Goal: Task Accomplishment & Management: Manage account settings

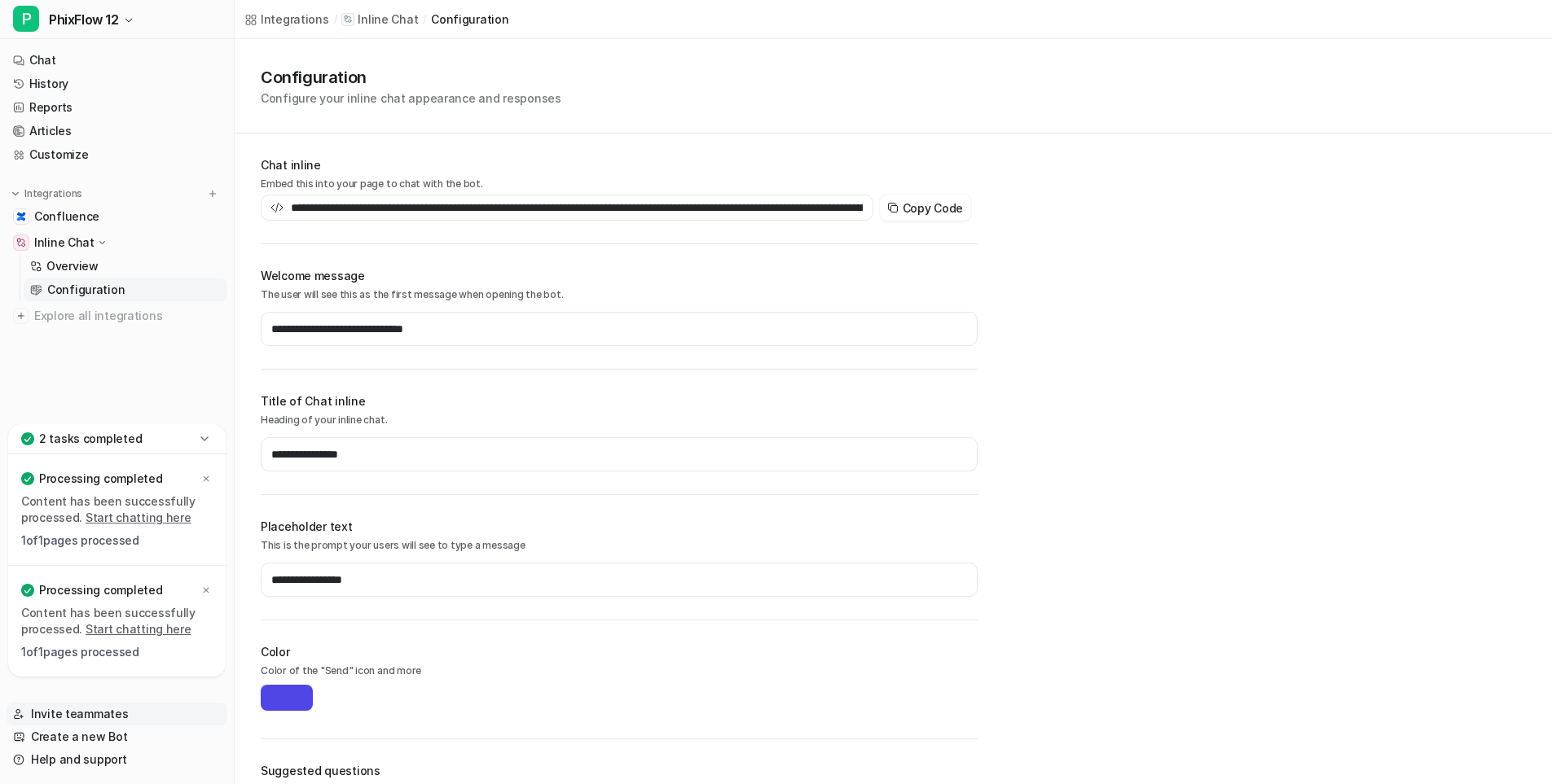
click at [81, 711] on link "Invite teammates" at bounding box center [118, 713] width 221 height 23
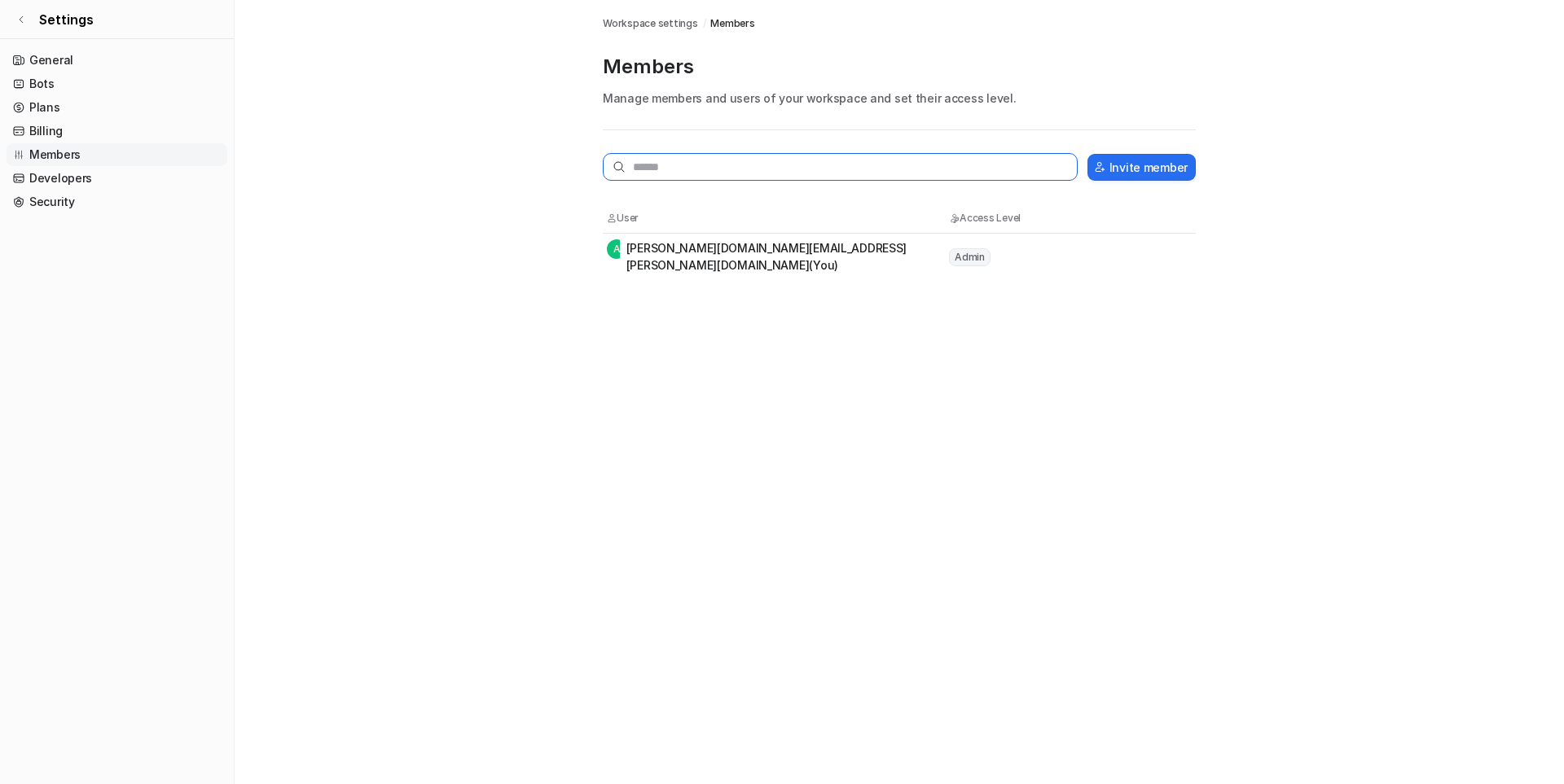
click at [654, 166] on input "text" at bounding box center [840, 167] width 475 height 28
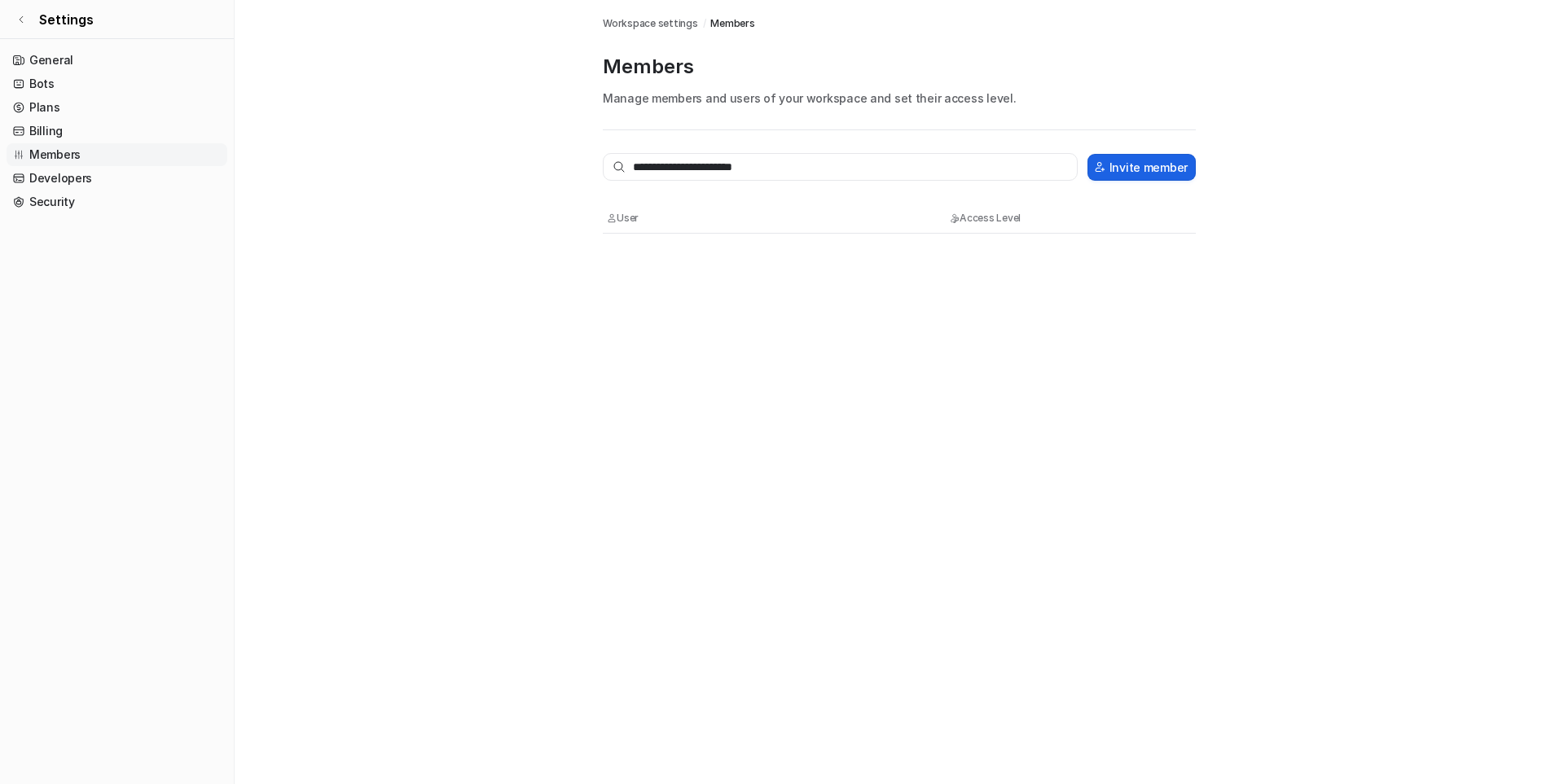
click at [1135, 170] on button "Invite member" at bounding box center [1141, 166] width 109 height 27
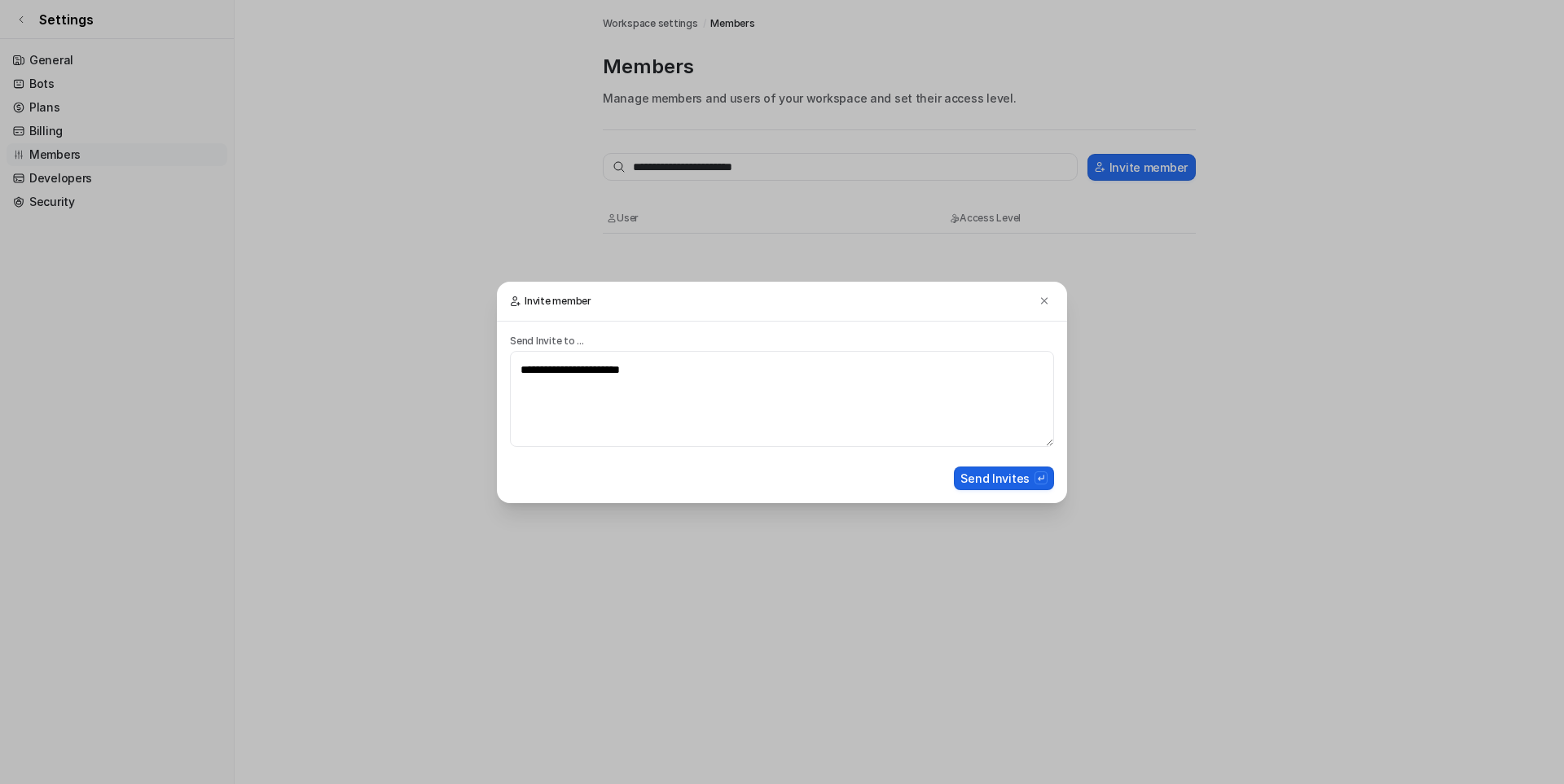
click at [1002, 484] on button "Send Invites" at bounding box center [1004, 478] width 101 height 24
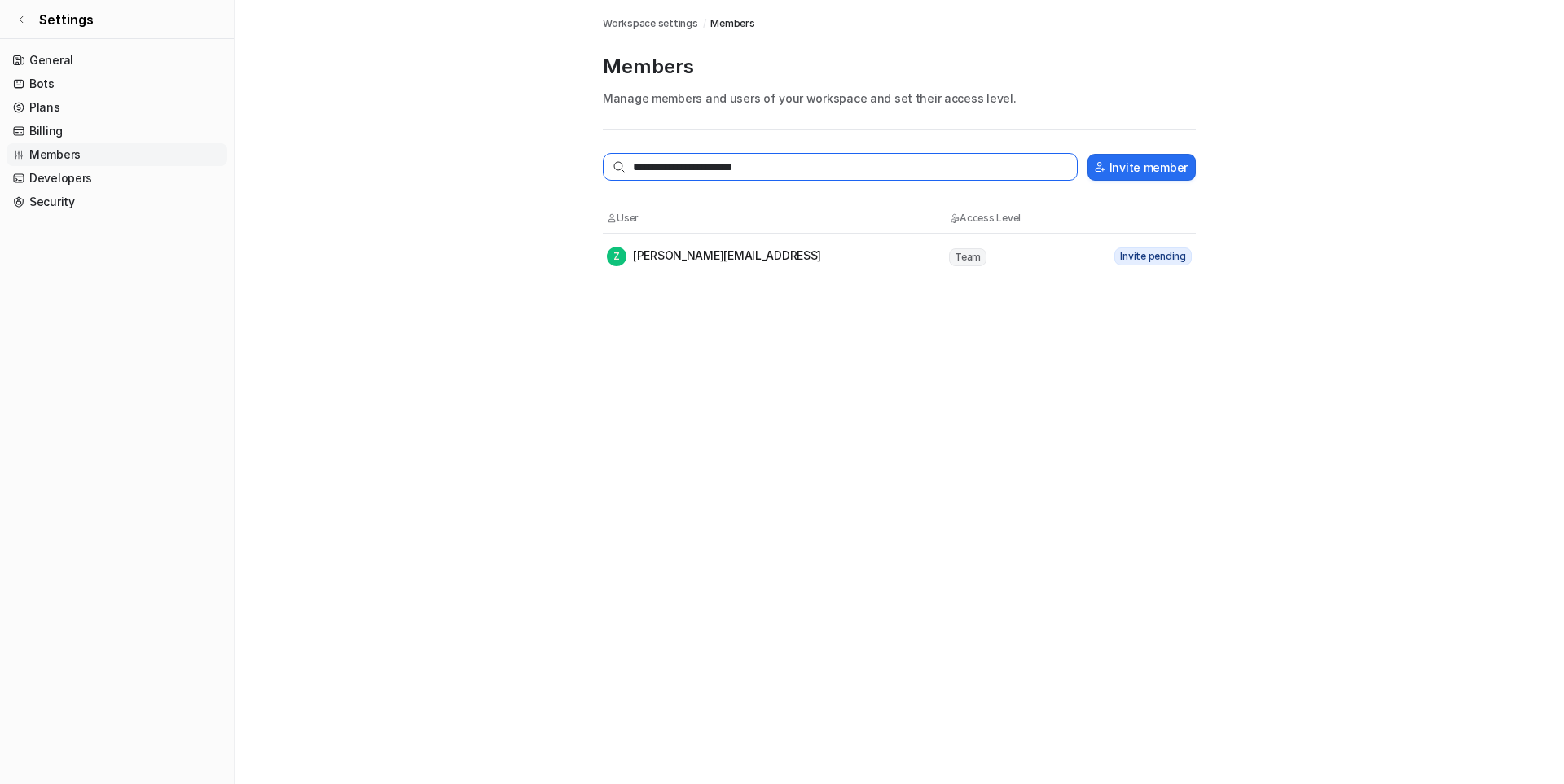
click at [816, 170] on input "**********" at bounding box center [840, 167] width 475 height 28
click at [1163, 159] on button "Invite member" at bounding box center [1141, 166] width 109 height 27
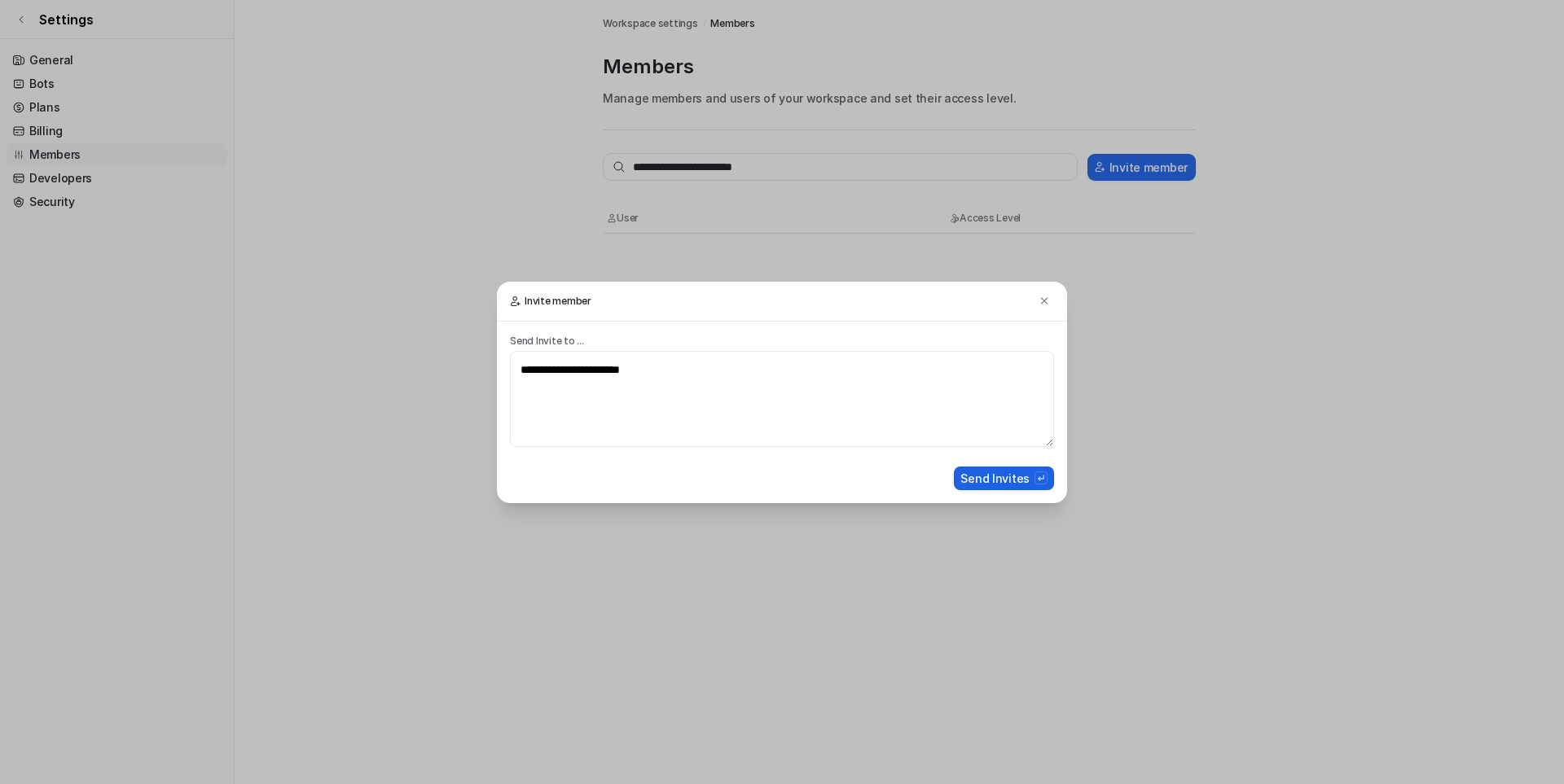
click at [981, 472] on button "Send Invites" at bounding box center [1004, 478] width 101 height 24
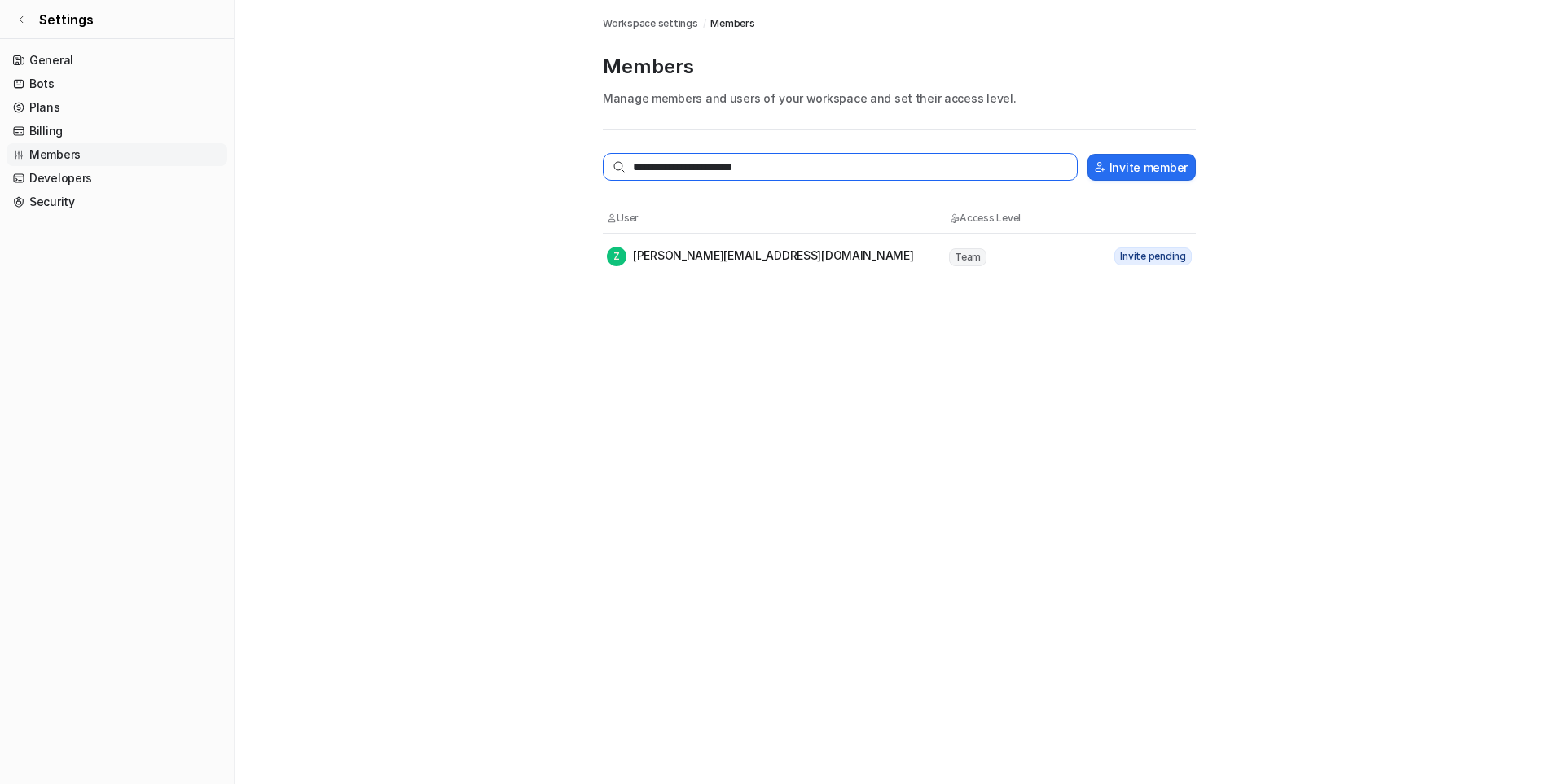
drag, startPoint x: 791, startPoint y: 153, endPoint x: 640, endPoint y: 156, distance: 151.0
click at [646, 156] on input "**********" at bounding box center [840, 167] width 475 height 28
type input "*"
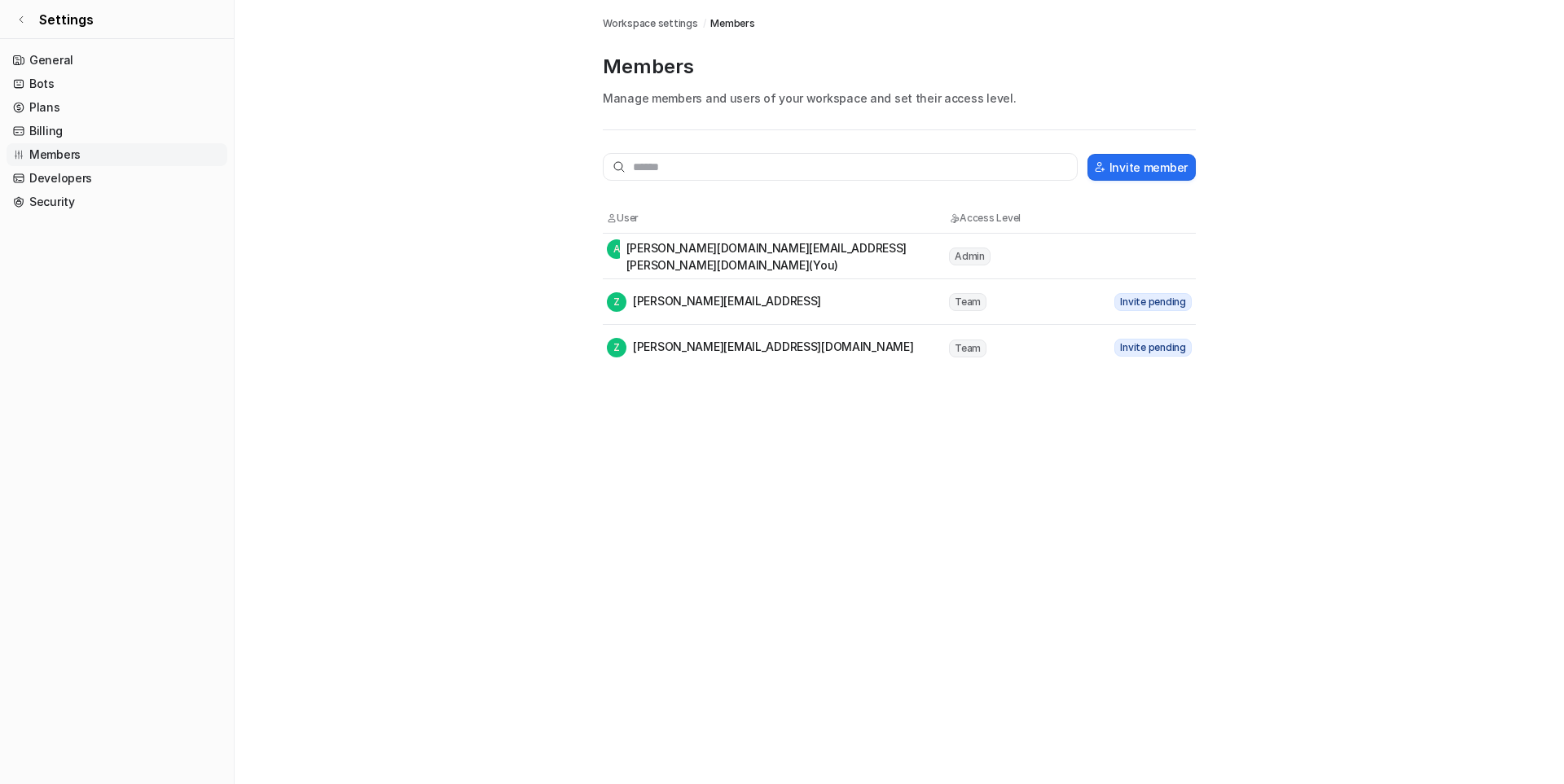
drag, startPoint x: 742, startPoint y: 307, endPoint x: 823, endPoint y: 301, distance: 81.2
click at [823, 301] on div "Z [PERSON_NAME][EMAIL_ADDRESS]" at bounding box center [778, 302] width 341 height 20
click at [858, 305] on div "Z [PERSON_NAME][EMAIL_ADDRESS]" at bounding box center [778, 302] width 341 height 20
click at [1030, 301] on td "Team" at bounding box center [1021, 302] width 147 height 20
click at [616, 299] on span "Z" at bounding box center [617, 302] width 20 height 20
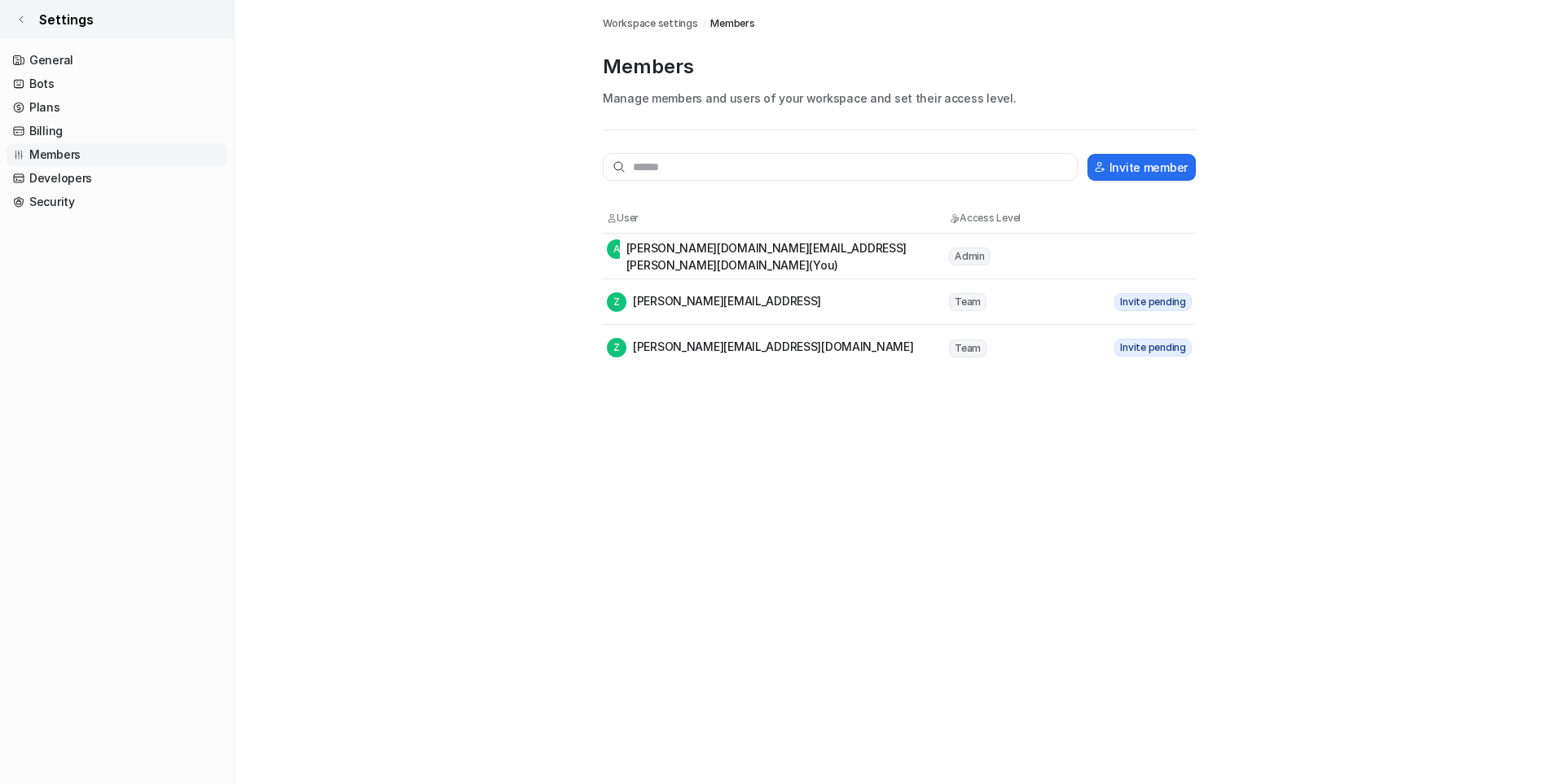
click at [22, 16] on icon at bounding box center [21, 20] width 10 height 10
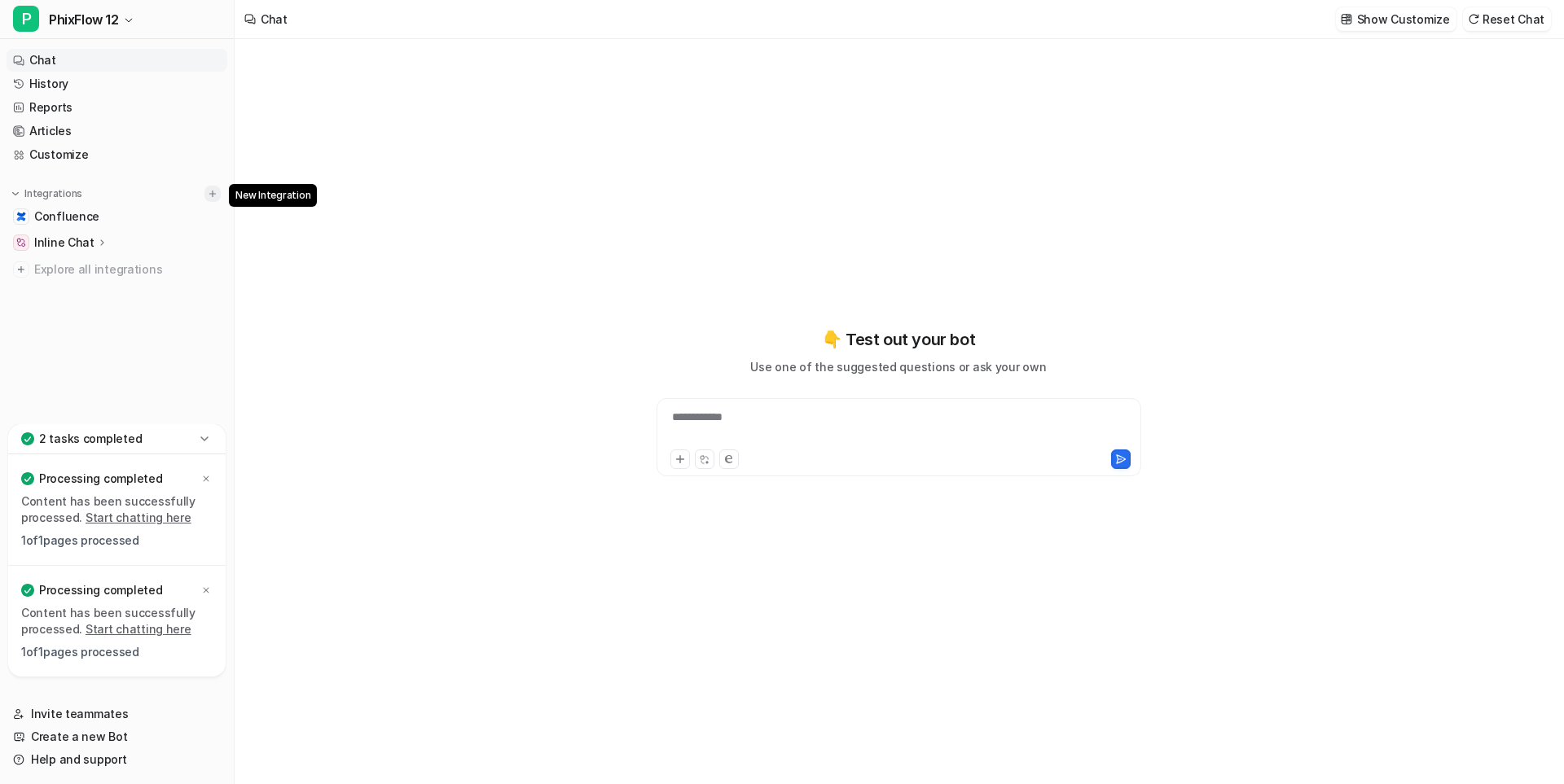
click at [213, 194] on img at bounding box center [212, 193] width 11 height 11
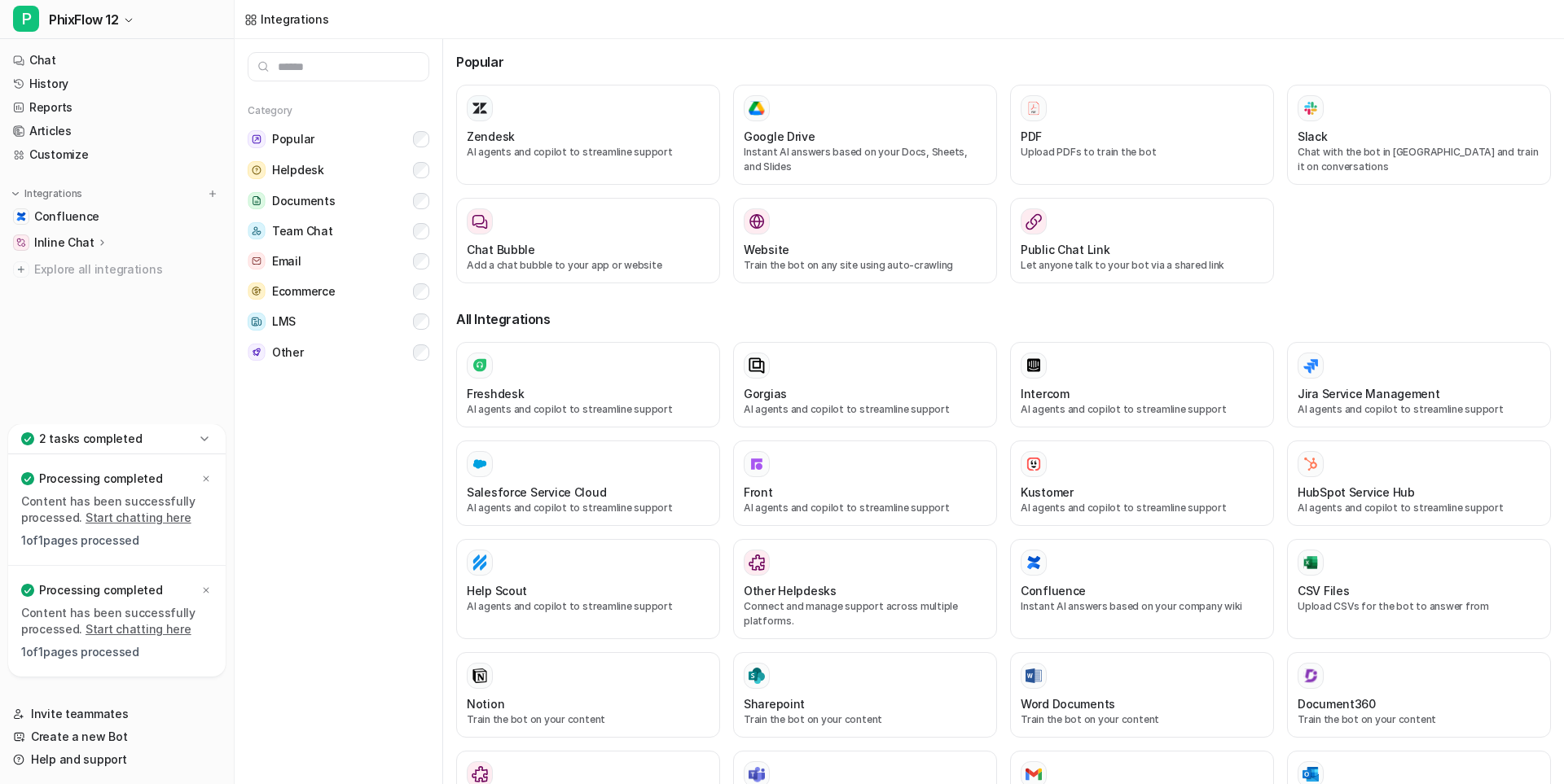
click at [310, 68] on input "text" at bounding box center [338, 66] width 181 height 29
click at [43, 60] on link "Chat" at bounding box center [118, 60] width 221 height 23
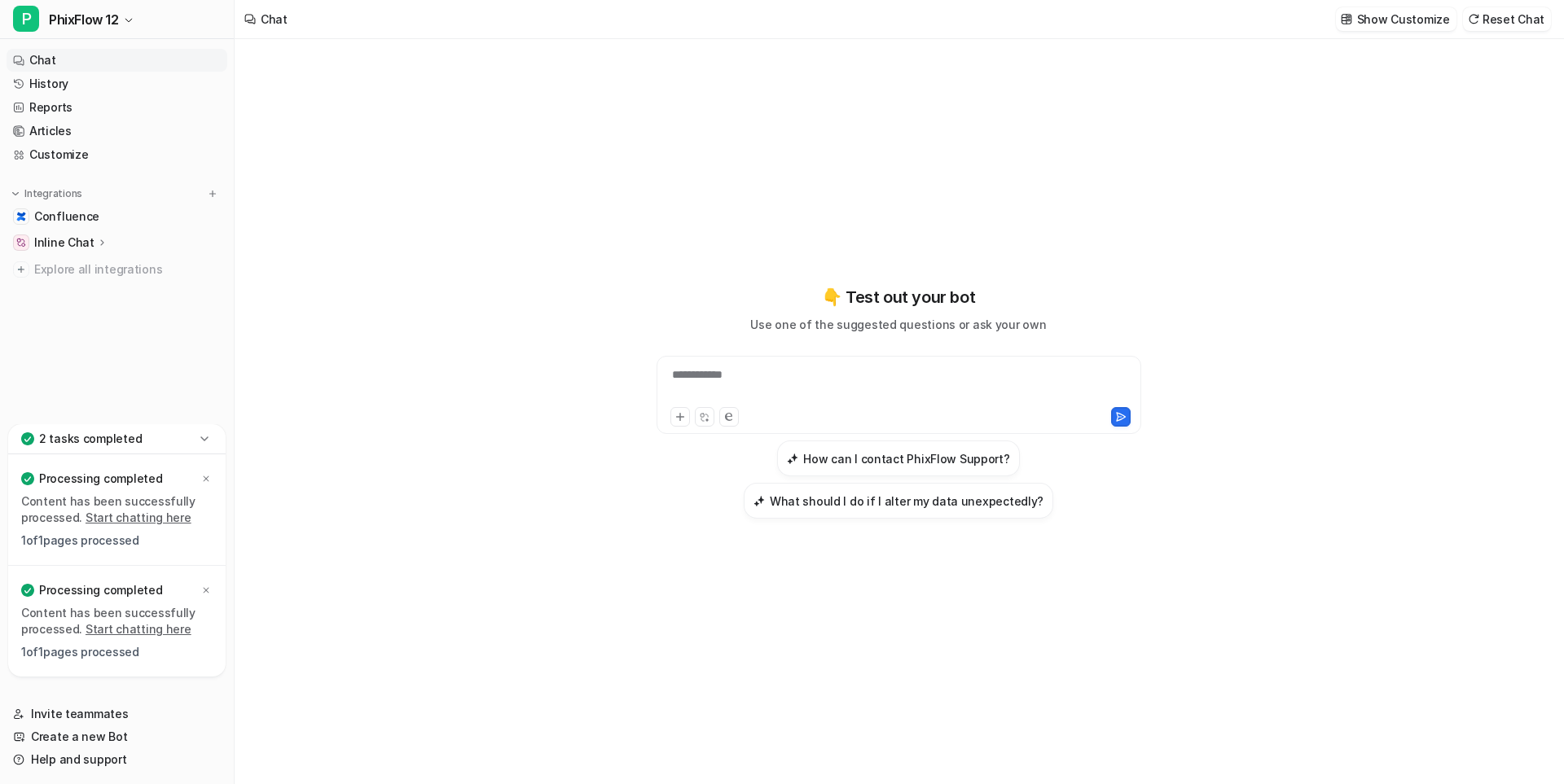
click at [205, 437] on icon at bounding box center [204, 438] width 16 height 16
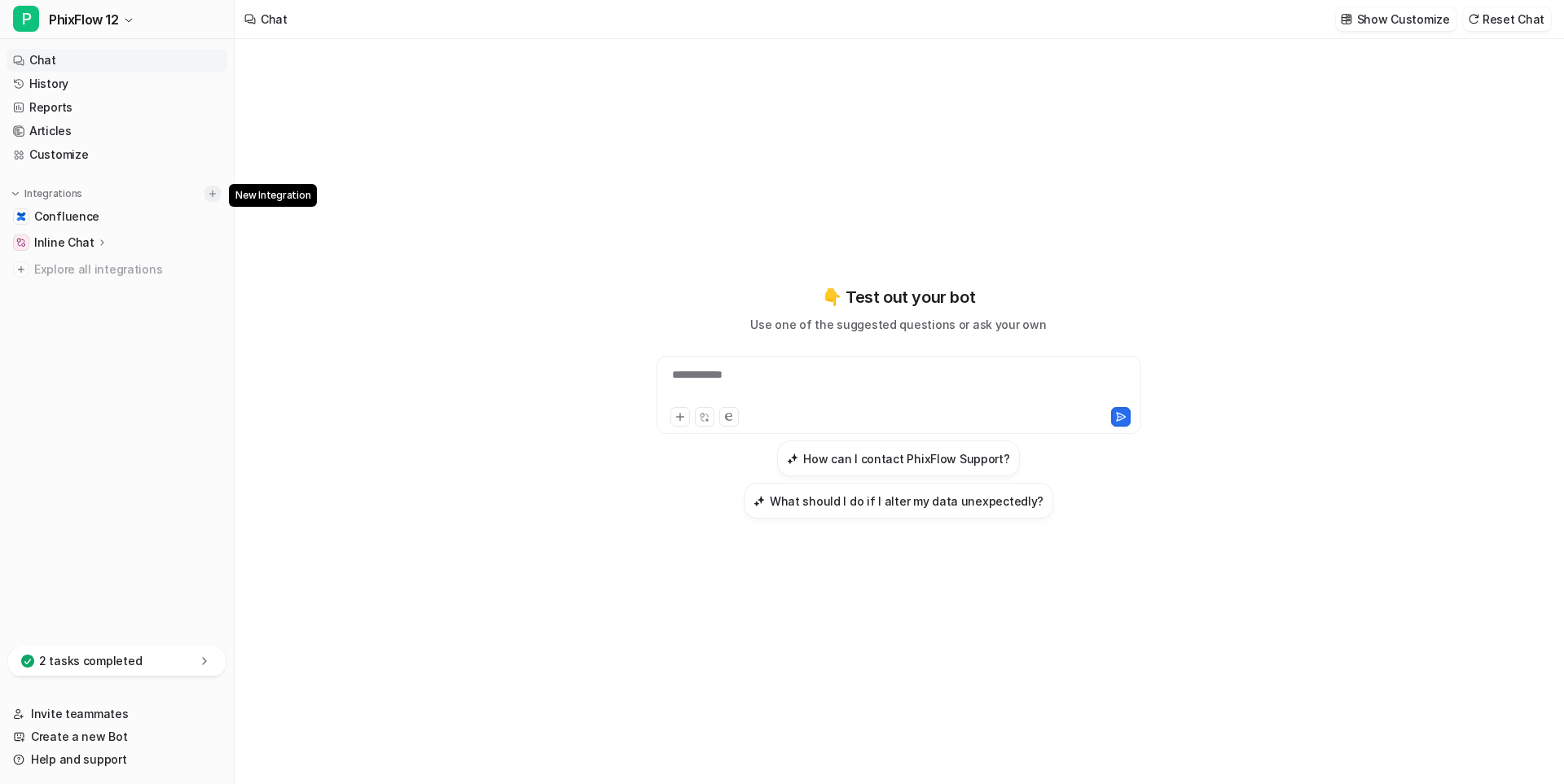
click at [211, 193] on img at bounding box center [212, 193] width 11 height 11
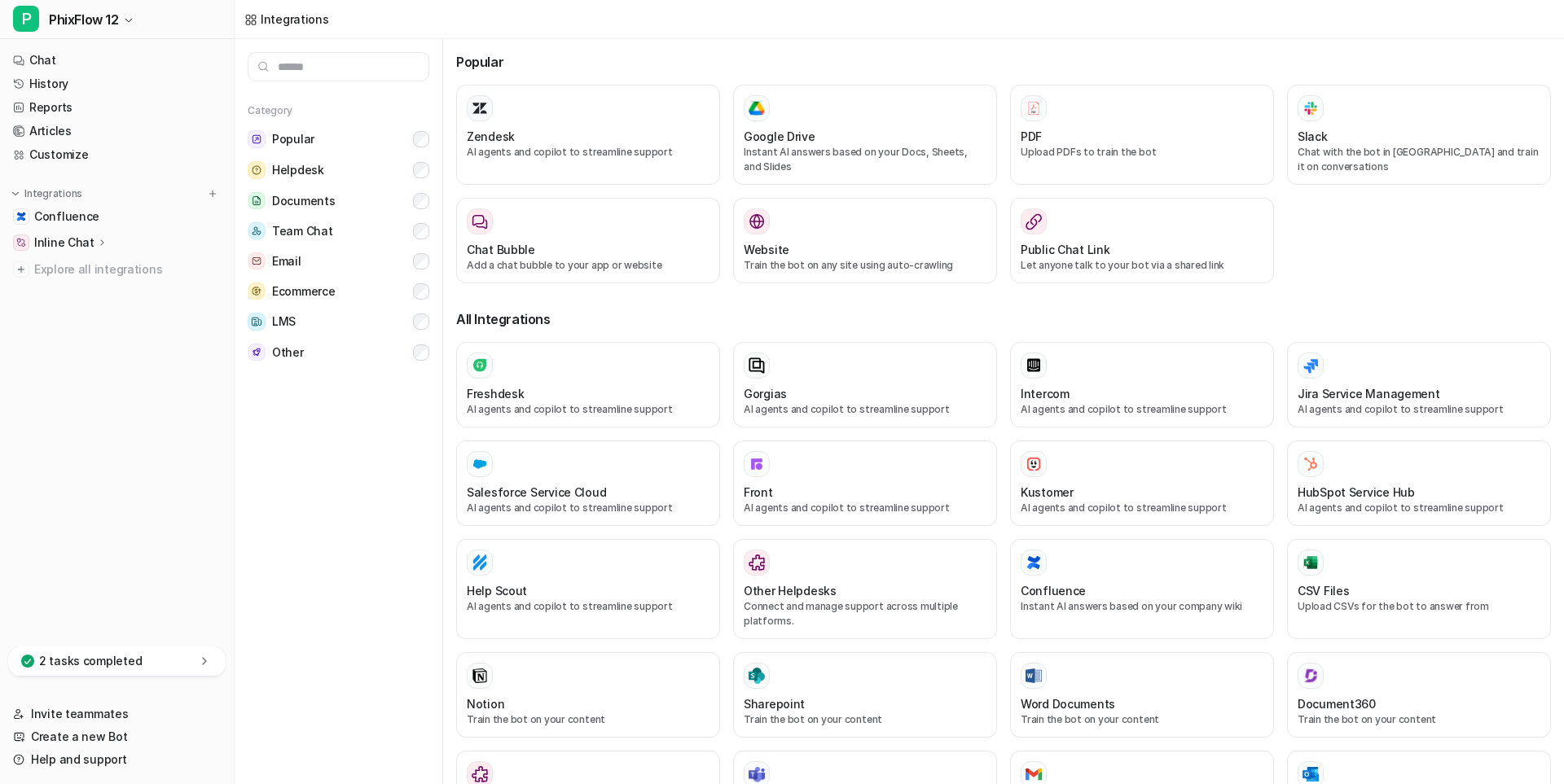
click at [355, 62] on input "text" at bounding box center [338, 66] width 181 height 29
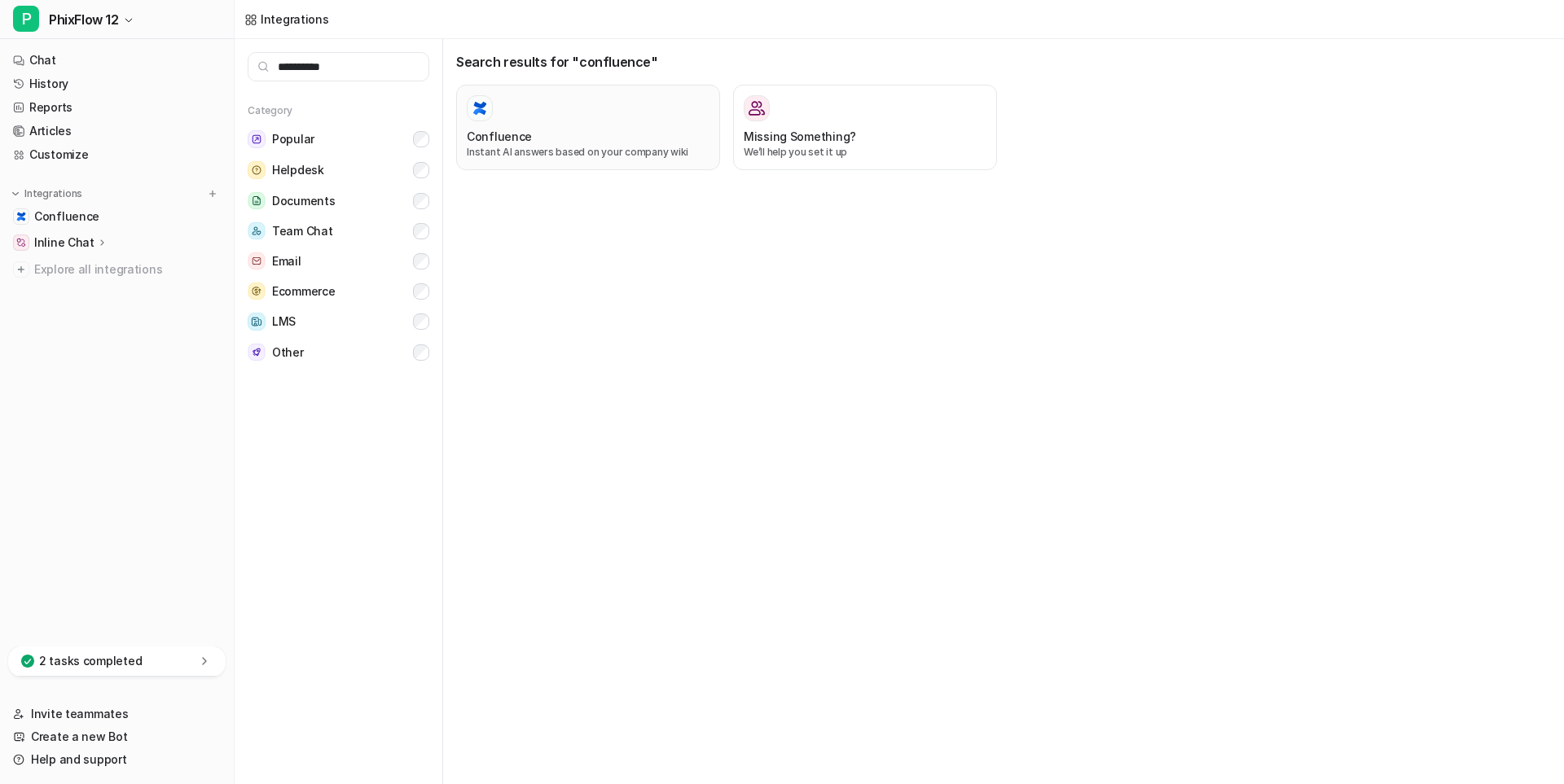
type input "**********"
click at [546, 119] on div at bounding box center [588, 109] width 243 height 26
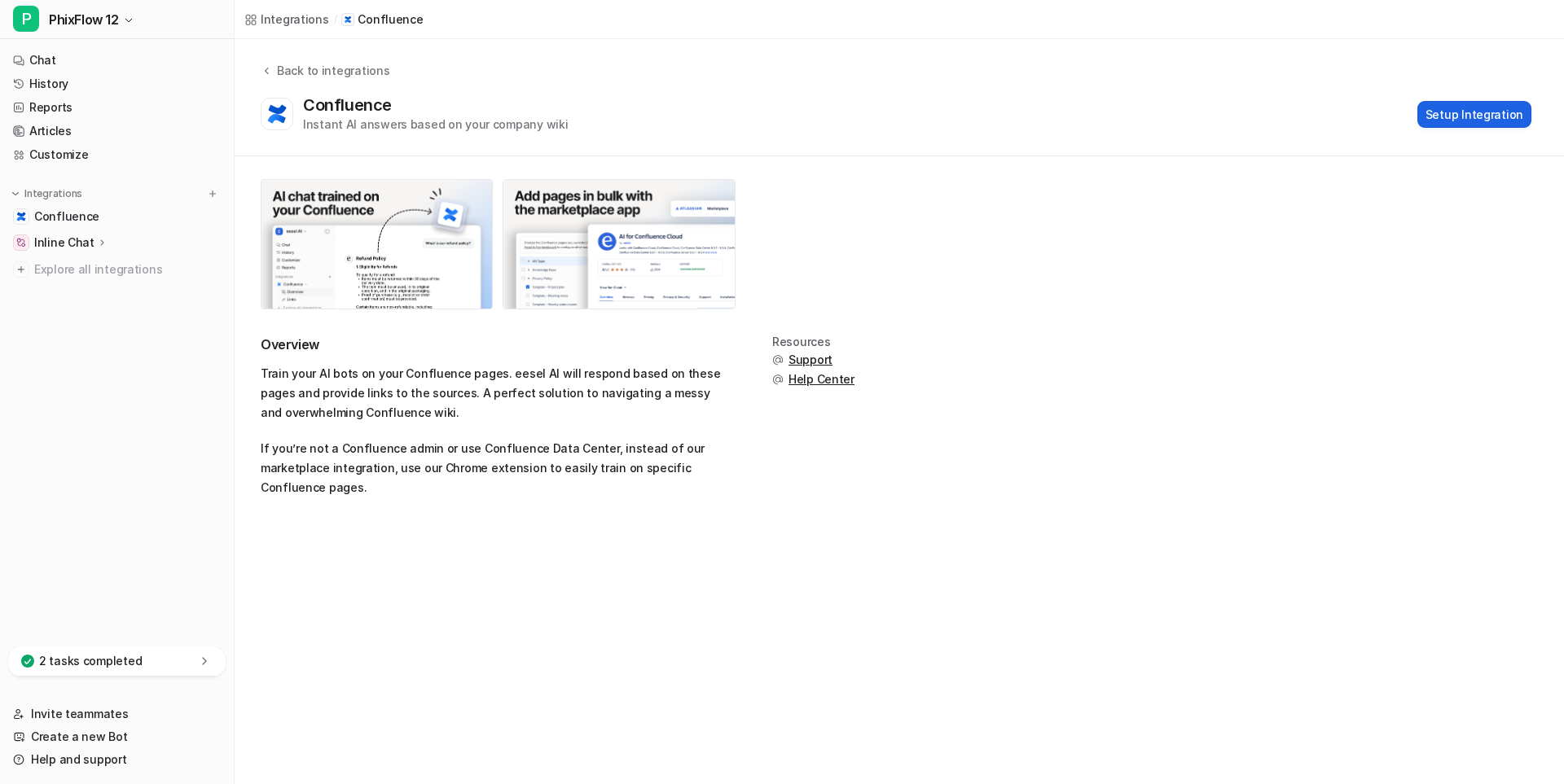
click at [1459, 113] on button "Setup Integration" at bounding box center [1474, 114] width 114 height 27
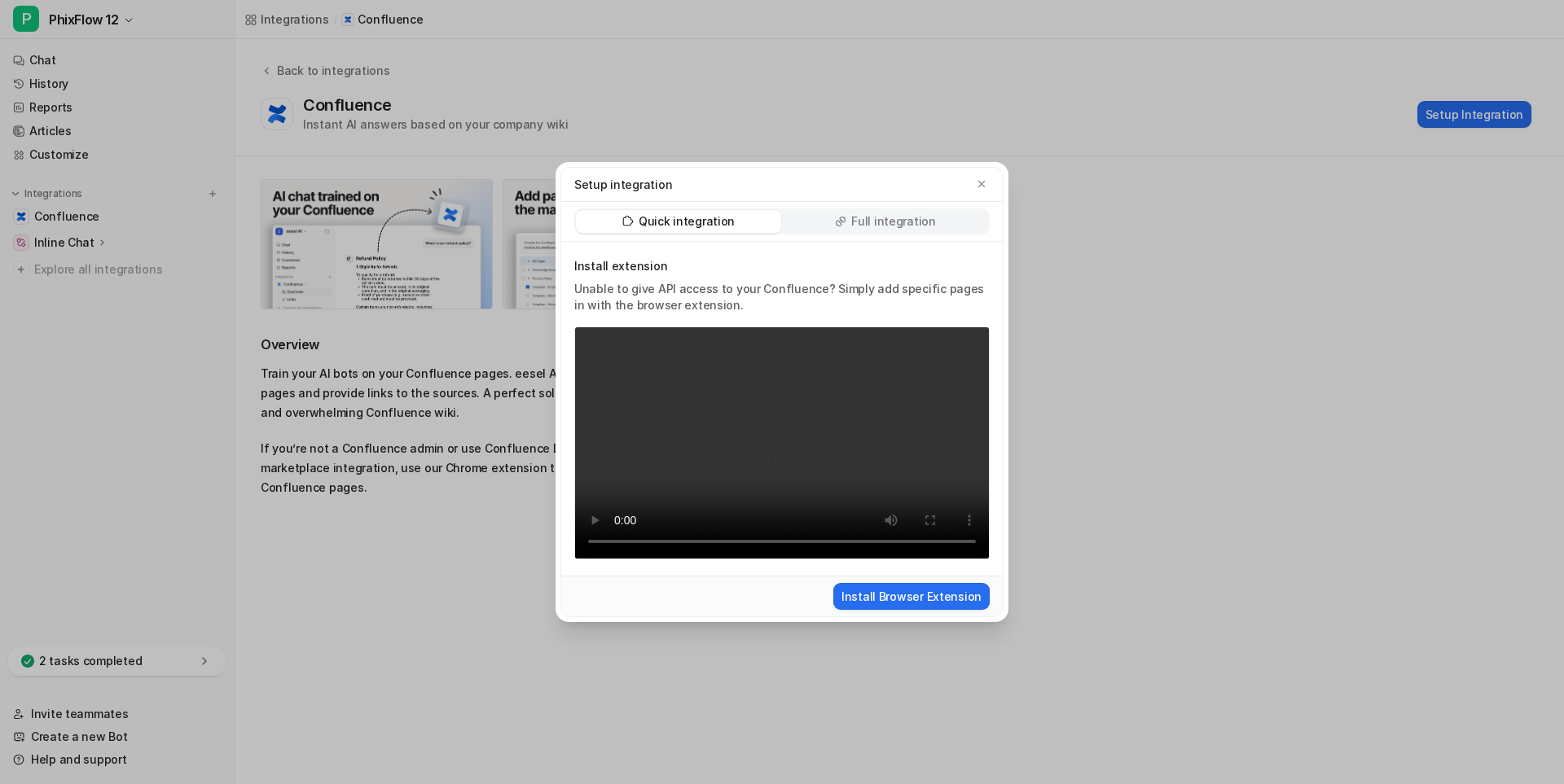
click at [841, 218] on icon at bounding box center [840, 221] width 11 height 11
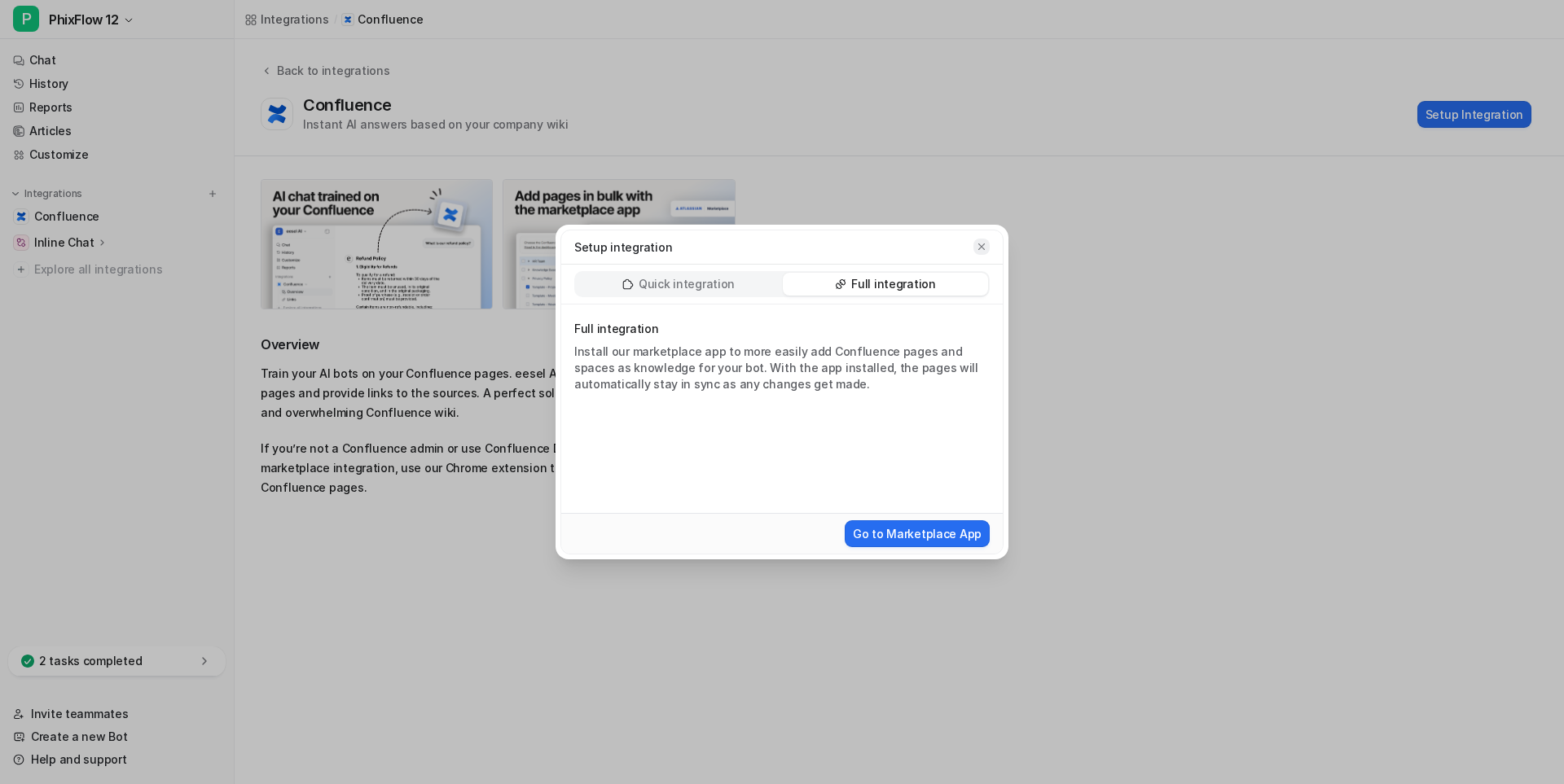
click at [979, 247] on icon "button" at bounding box center [981, 246] width 11 height 11
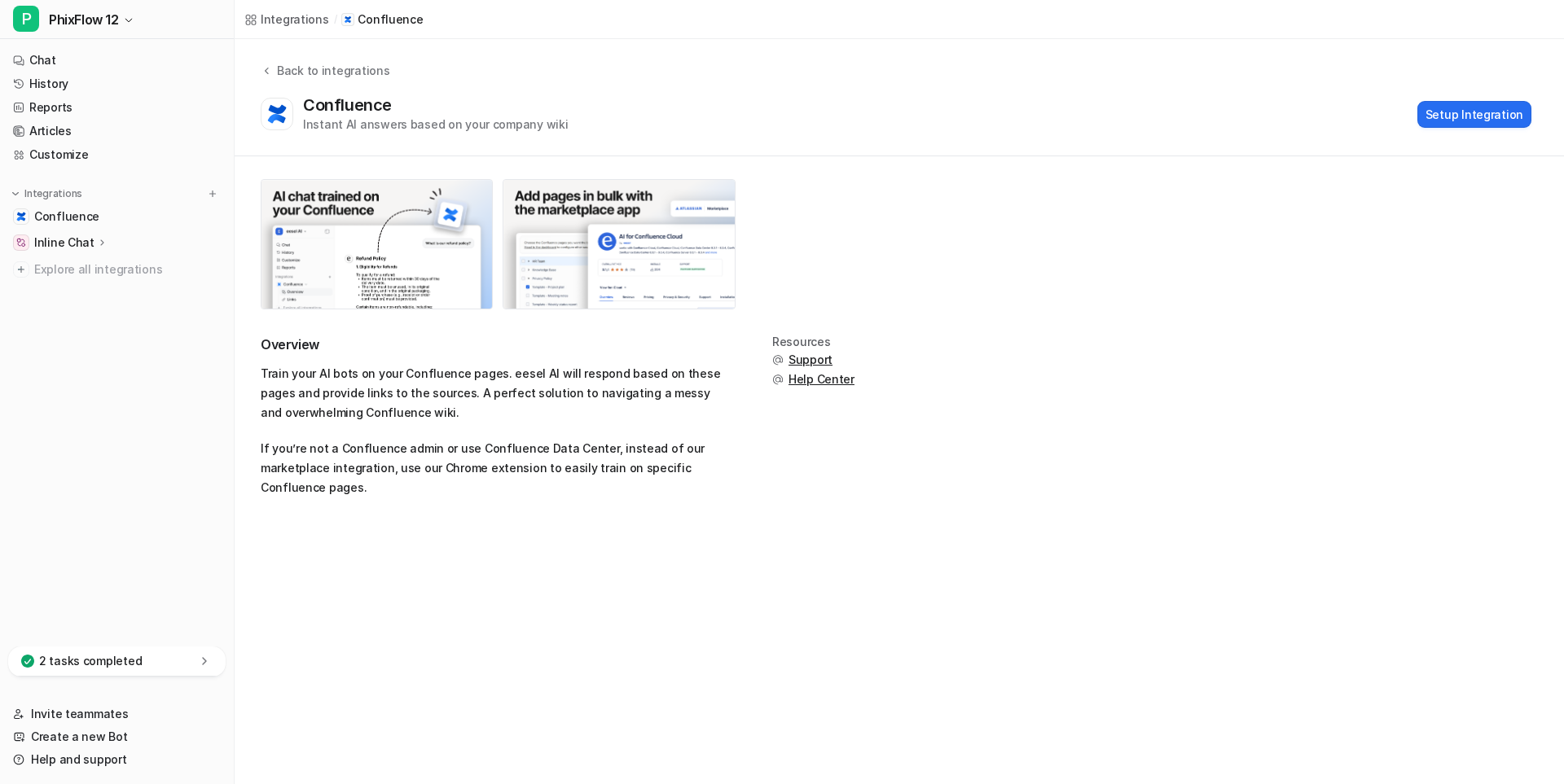
click at [68, 243] on p "Inline Chat" at bounding box center [64, 242] width 60 height 16
click at [59, 246] on p "Inline Chat" at bounding box center [64, 242] width 60 height 16
click at [69, 267] on p "Overview" at bounding box center [73, 266] width 52 height 16
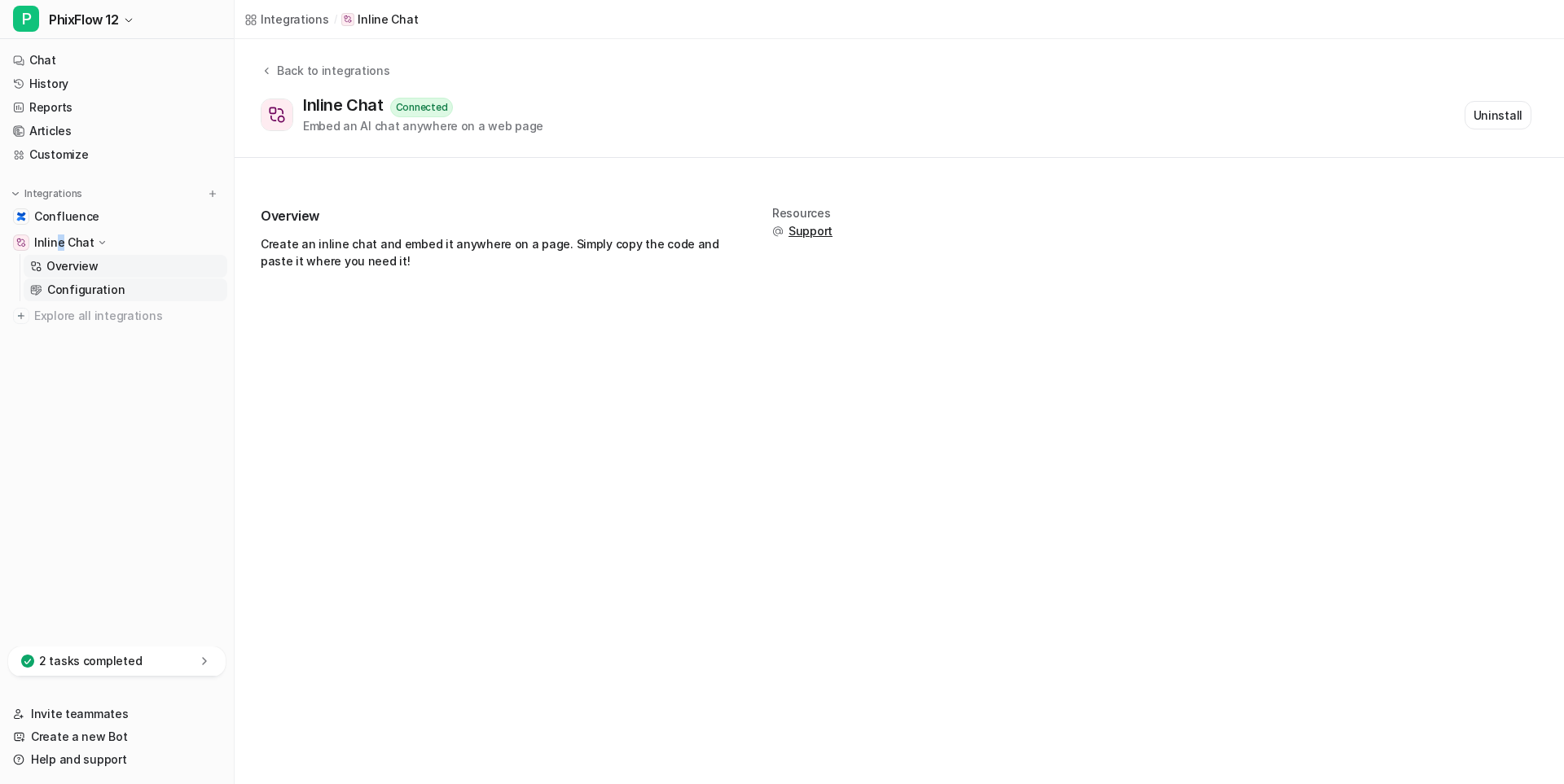
click at [72, 289] on p "Configuration" at bounding box center [86, 290] width 78 height 16
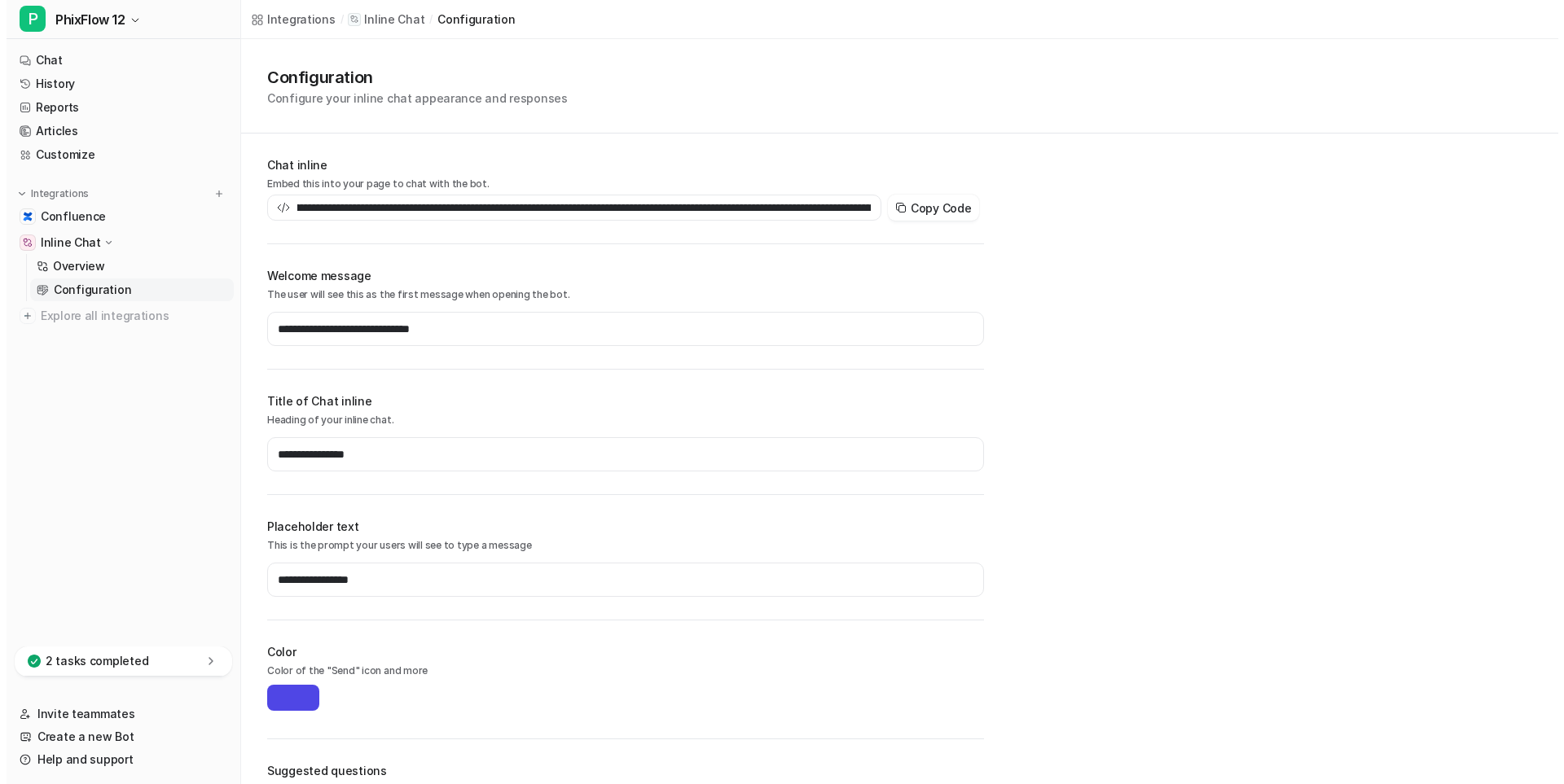
scroll to position [0, 1437]
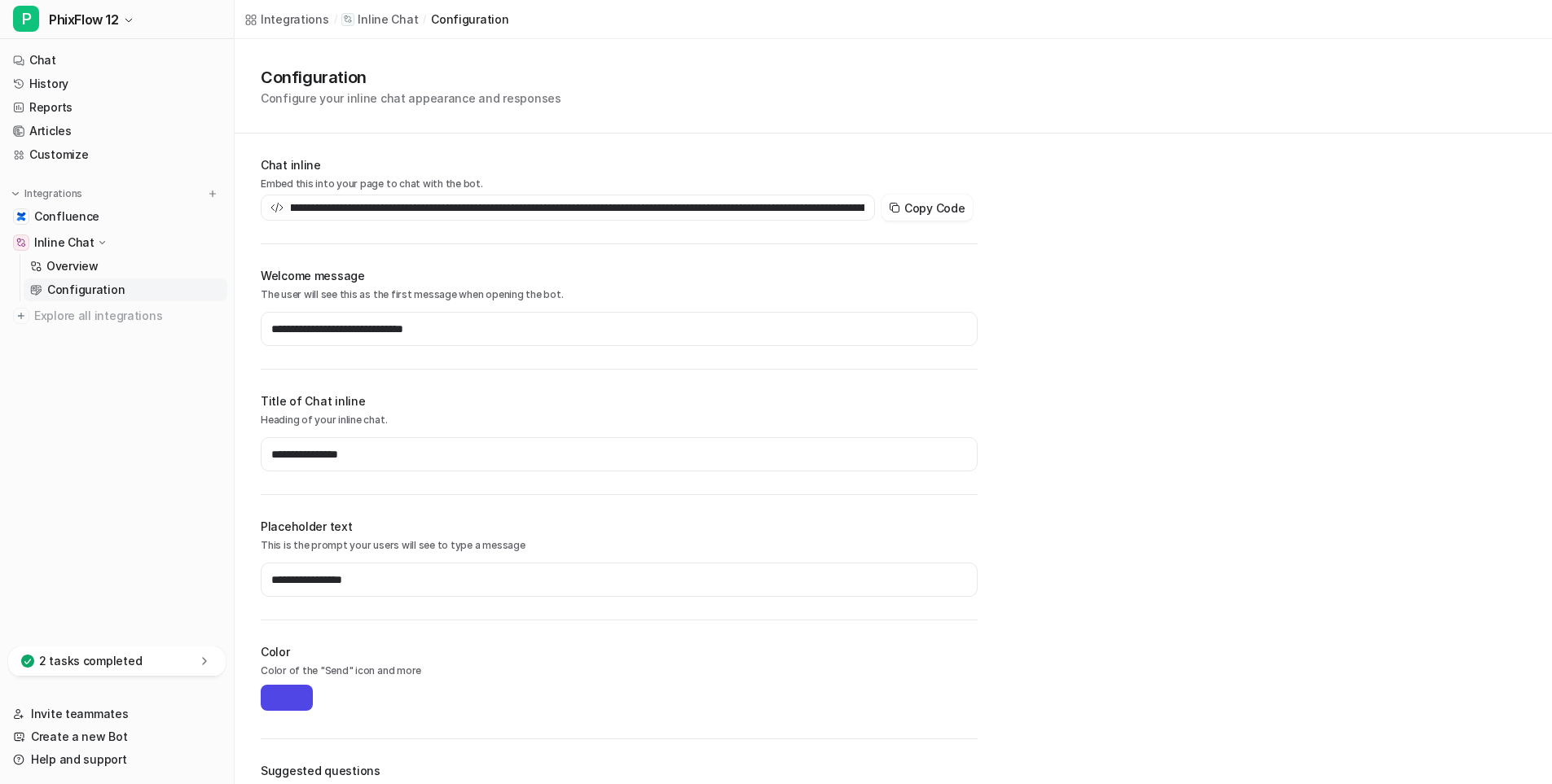
type input "**********"
click at [53, 51] on link "Chat" at bounding box center [118, 60] width 221 height 23
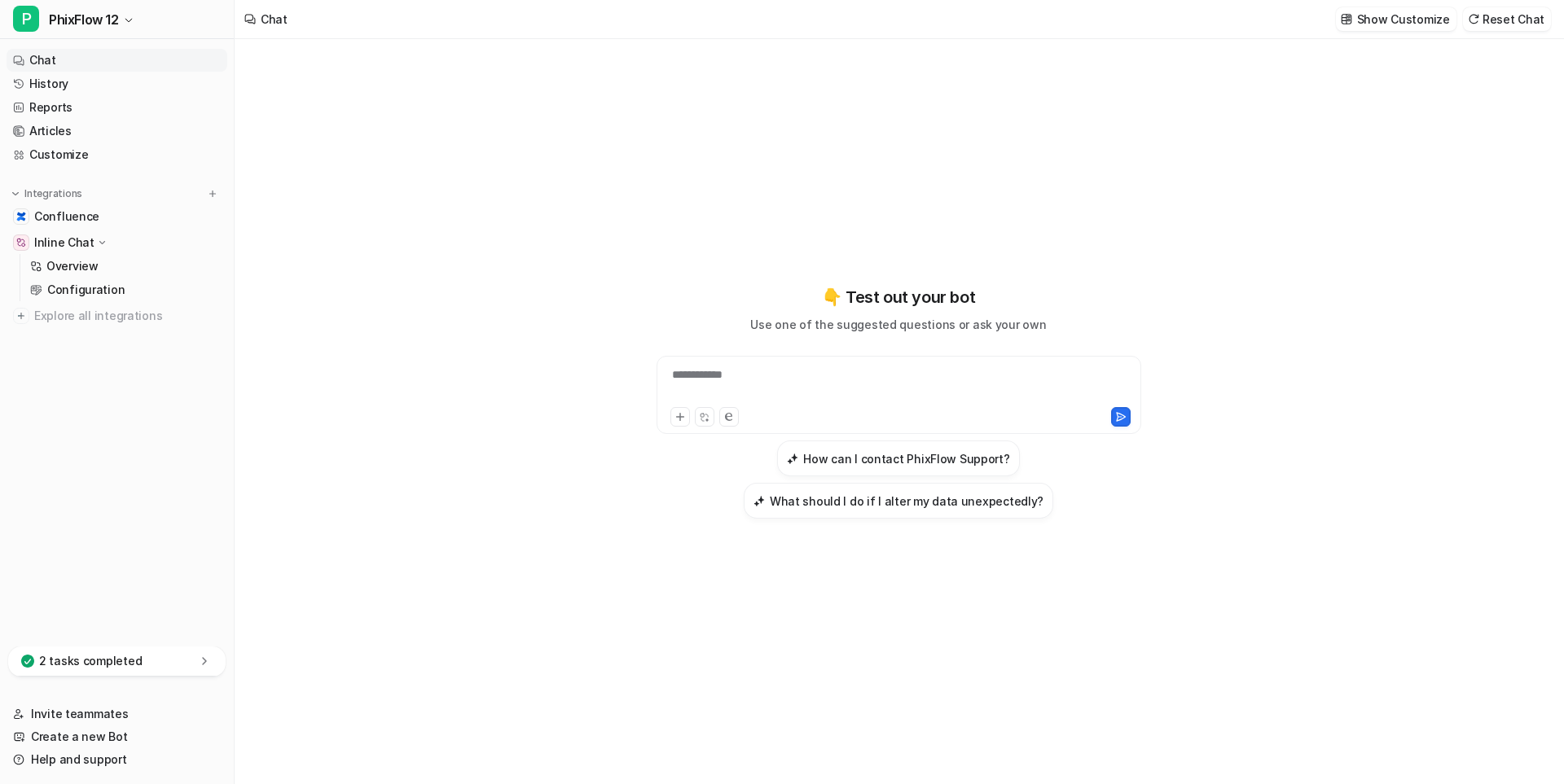
click at [713, 379] on div "**********" at bounding box center [899, 386] width 476 height 38
click at [713, 364] on div "**********" at bounding box center [899, 394] width 484 height 78
click at [719, 372] on div "**********" at bounding box center [899, 386] width 476 height 38
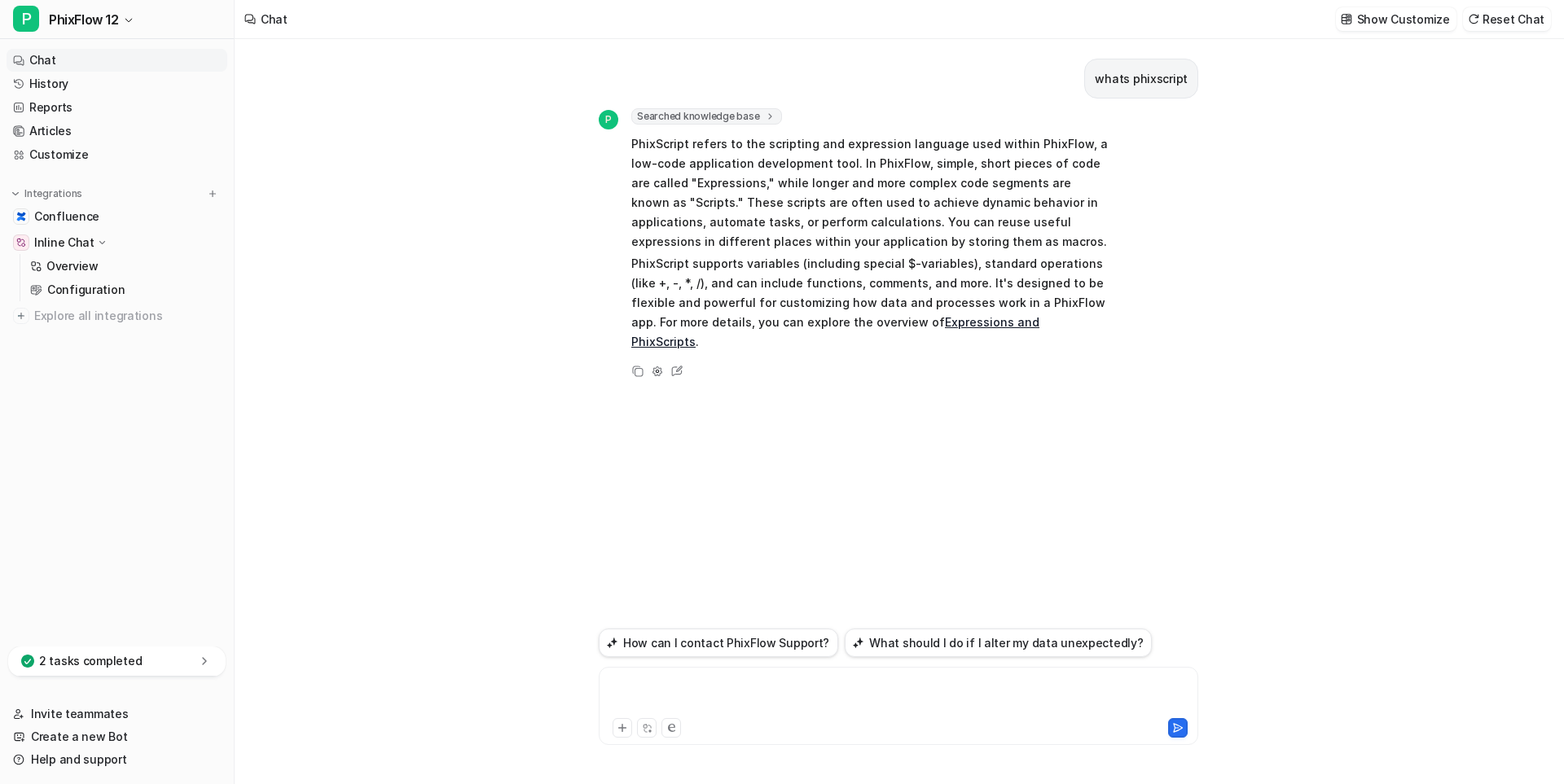
click at [704, 689] on div at bounding box center [898, 696] width 591 height 38
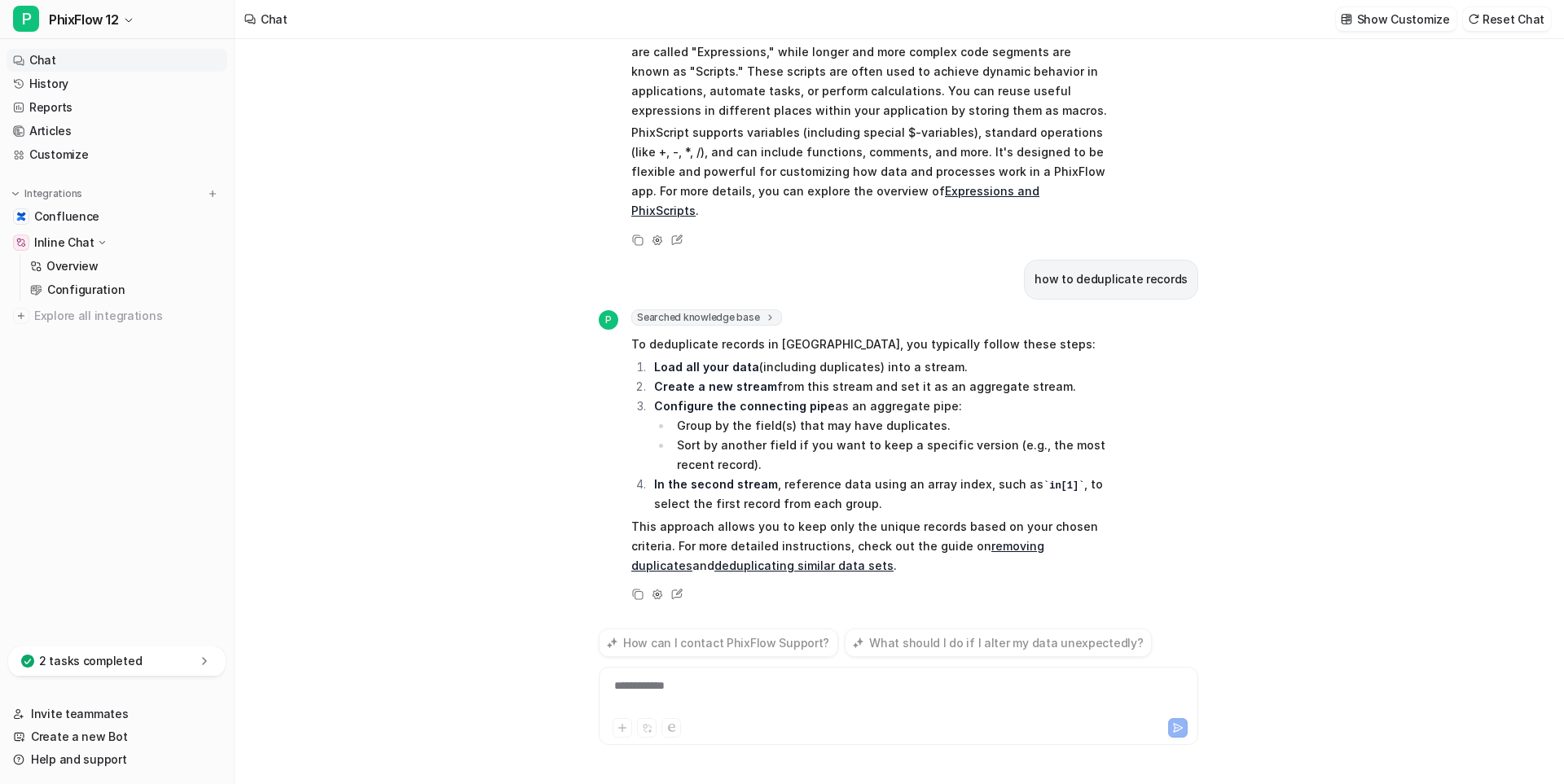
scroll to position [112, 0]
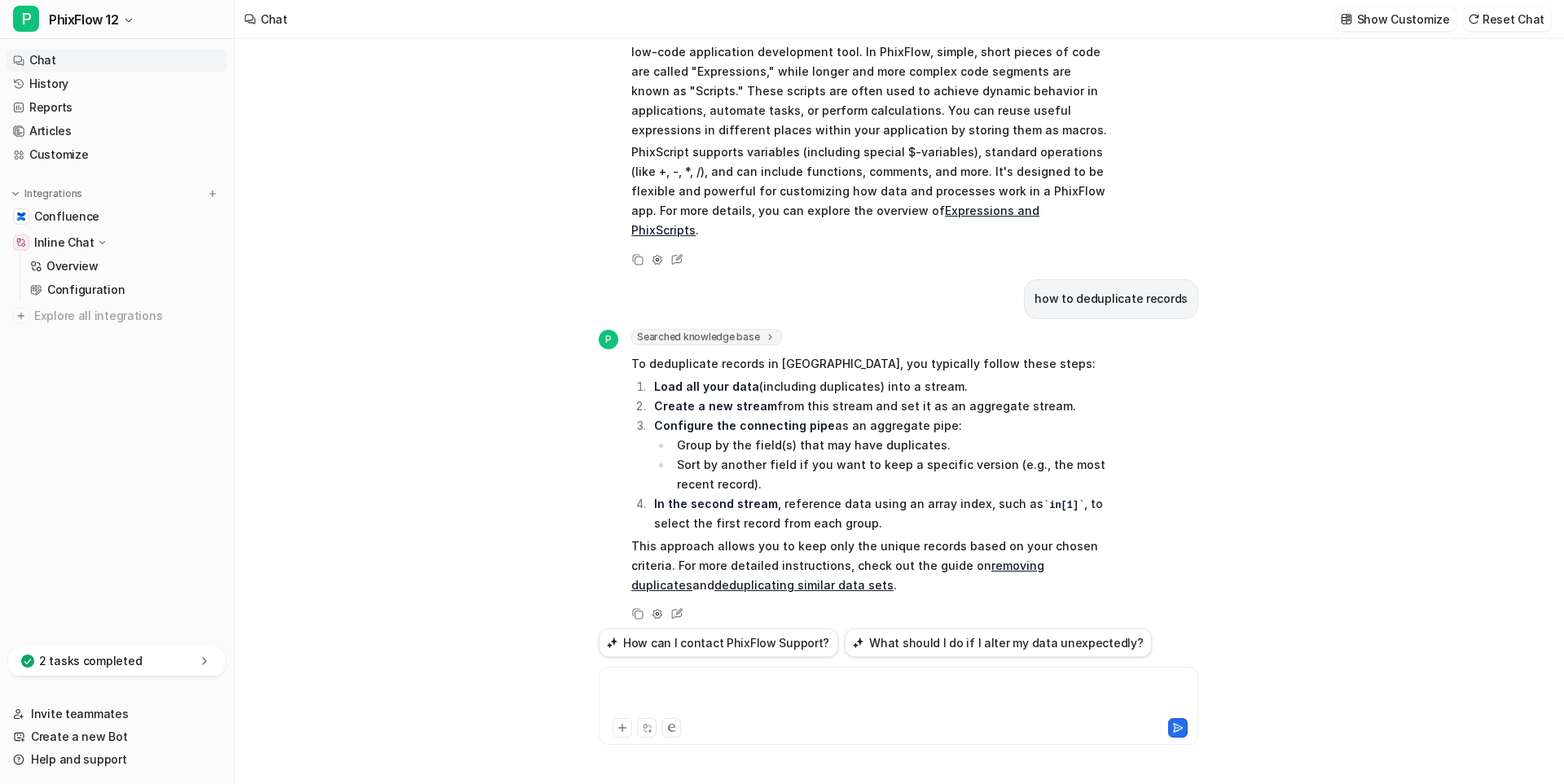
click at [704, 689] on div at bounding box center [898, 696] width 591 height 38
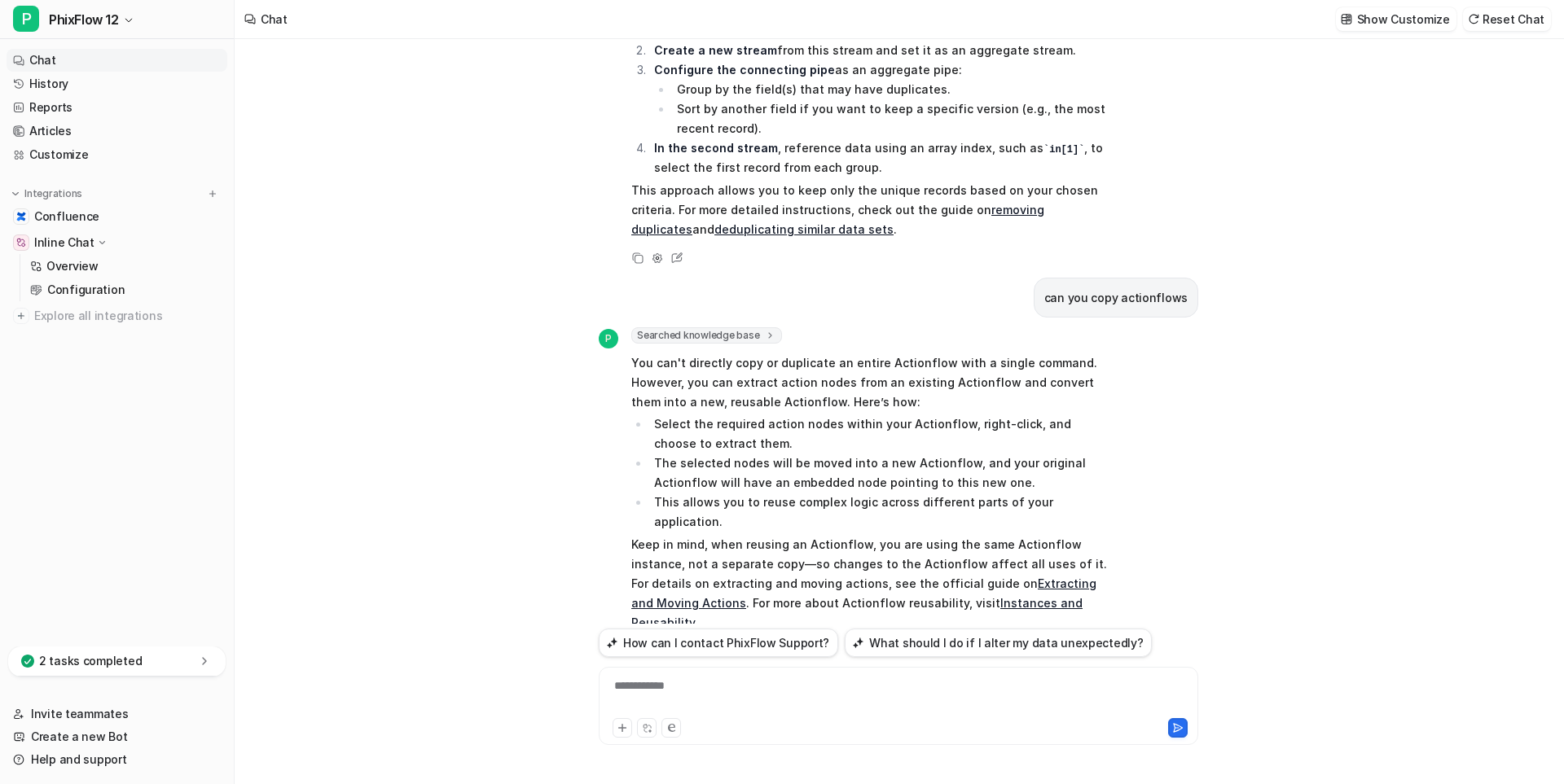
scroll to position [466, 0]
click at [700, 684] on div at bounding box center [898, 696] width 591 height 38
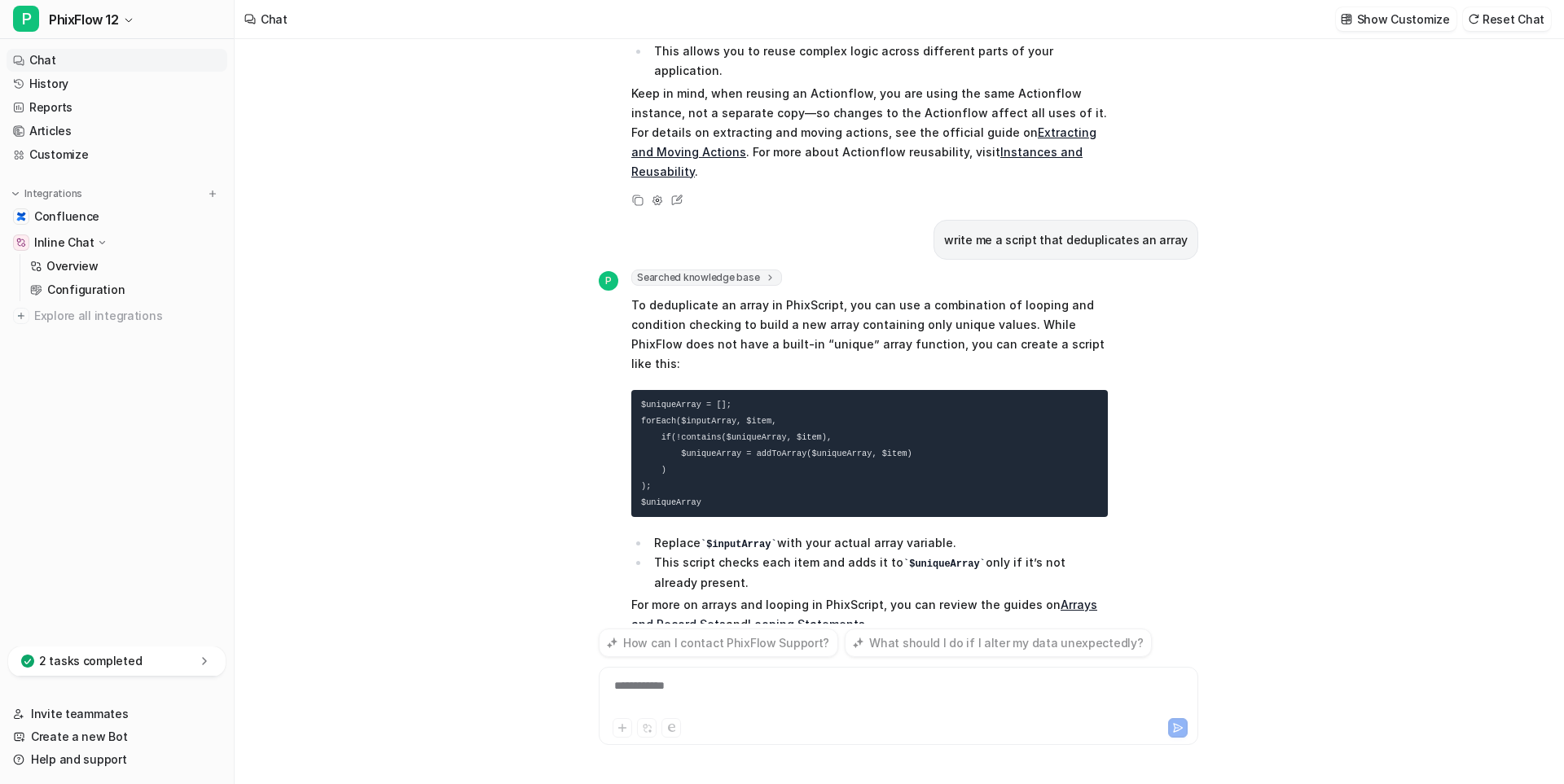
scroll to position [899, 0]
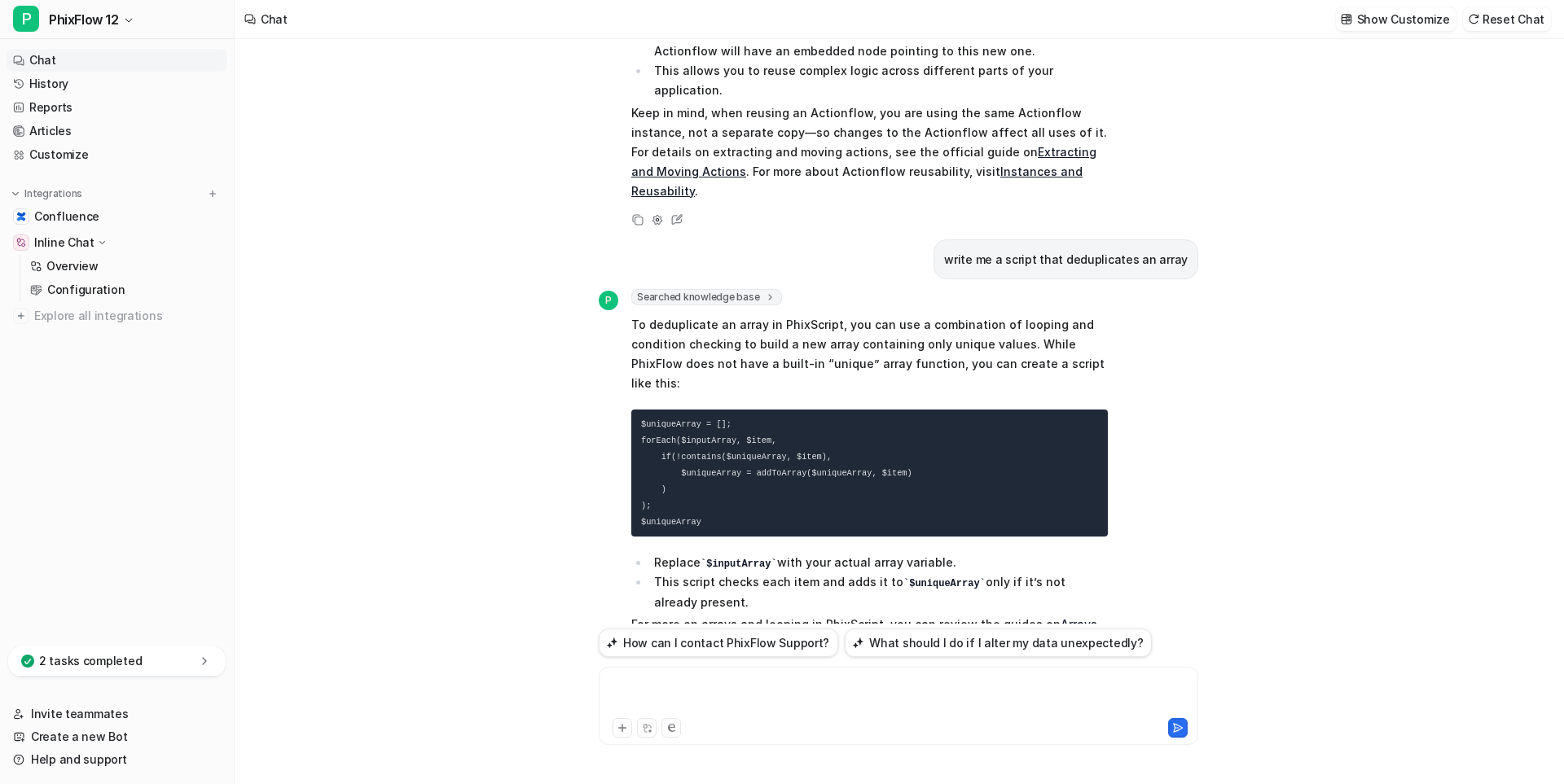
click at [649, 688] on div at bounding box center [898, 696] width 591 height 38
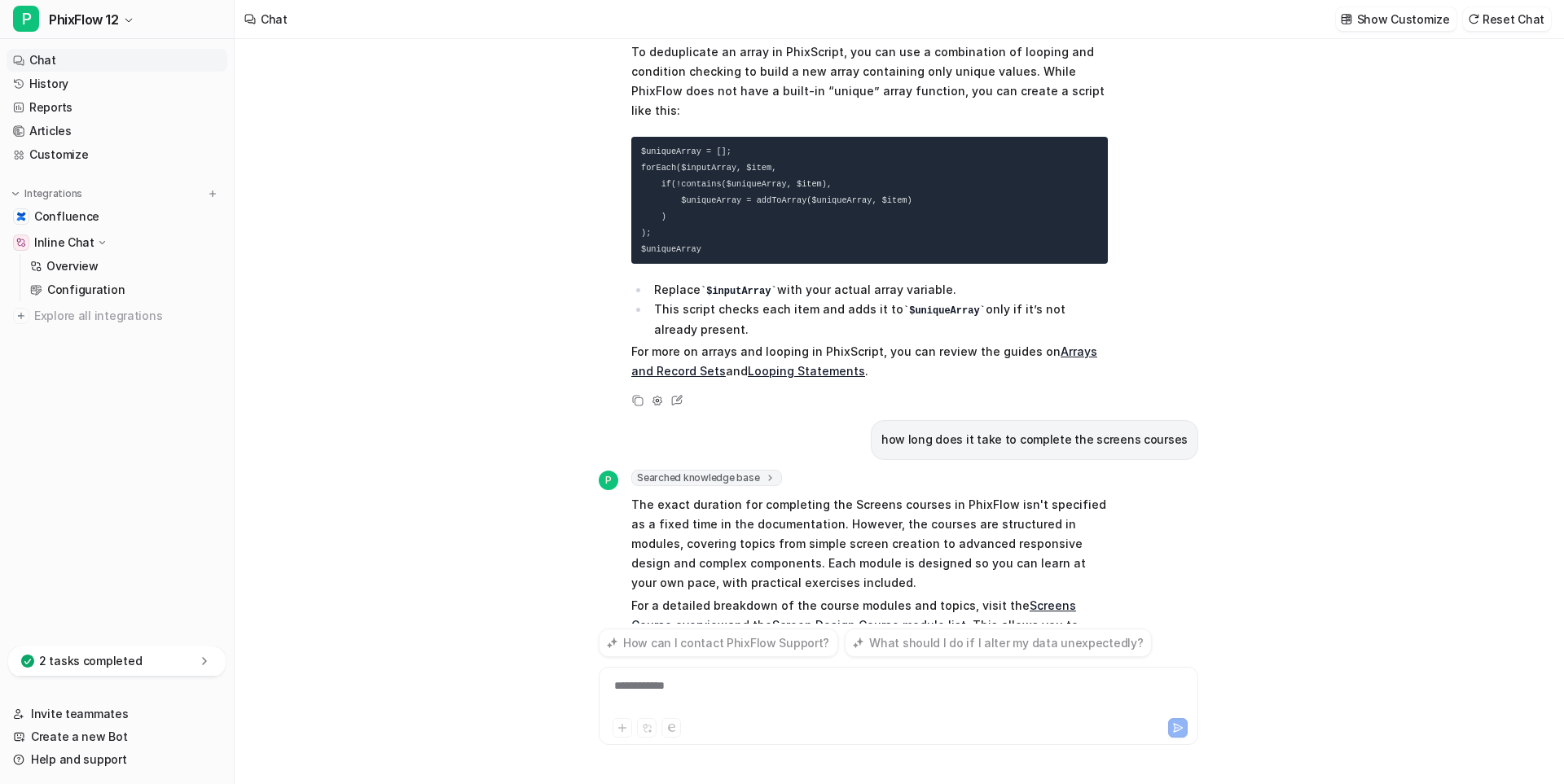
scroll to position [1172, 0]
click at [658, 667] on icon at bounding box center [657, 672] width 11 height 11
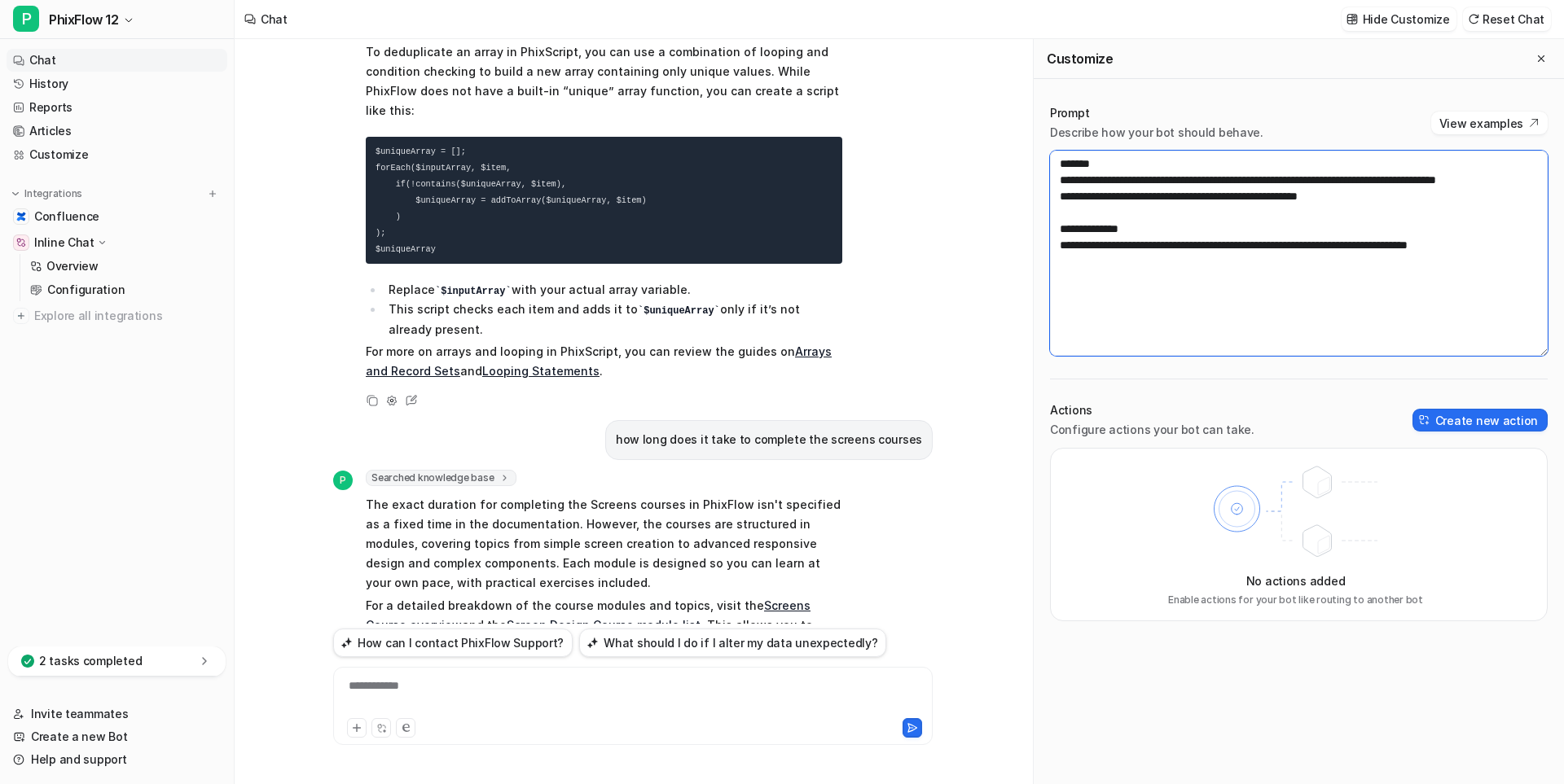
scroll to position [0, 0]
click at [1228, 327] on textarea "**********" at bounding box center [1299, 253] width 497 height 205
click at [1532, 59] on button "Close flyout" at bounding box center [1542, 59] width 20 height 20
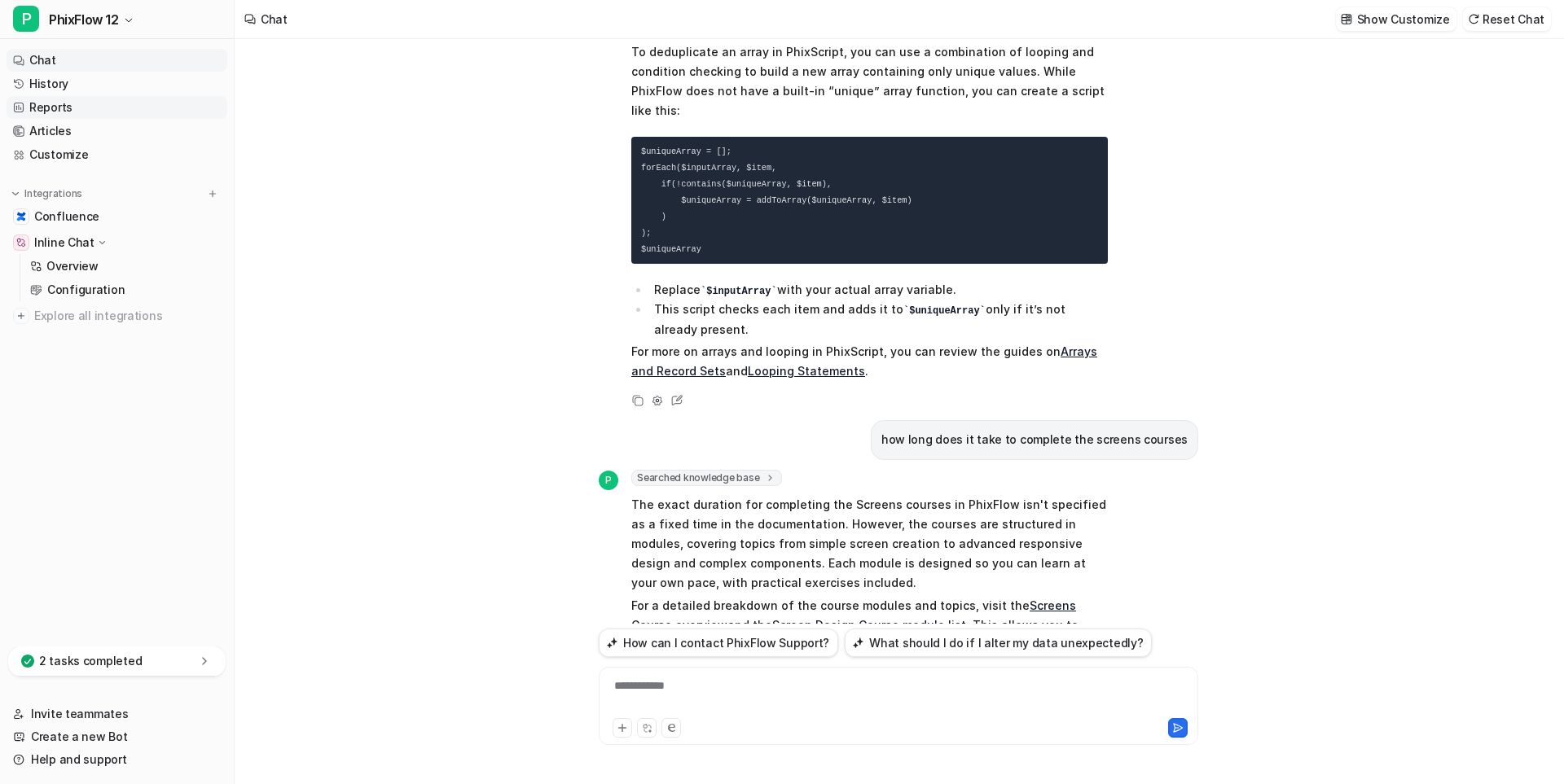
click at [45, 106] on link "Reports" at bounding box center [118, 107] width 221 height 23
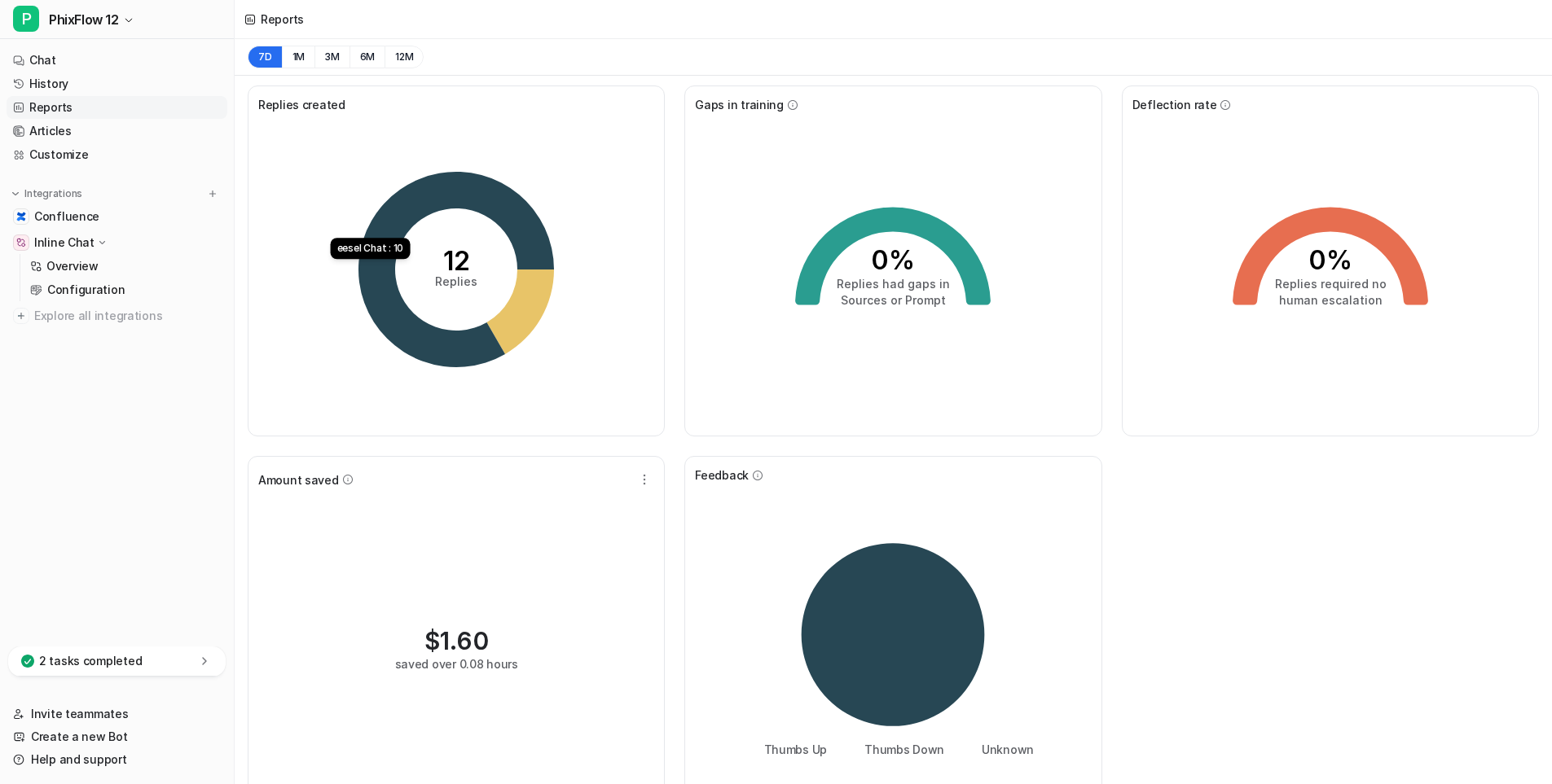
click at [462, 192] on icon at bounding box center [457, 269] width 195 height 195
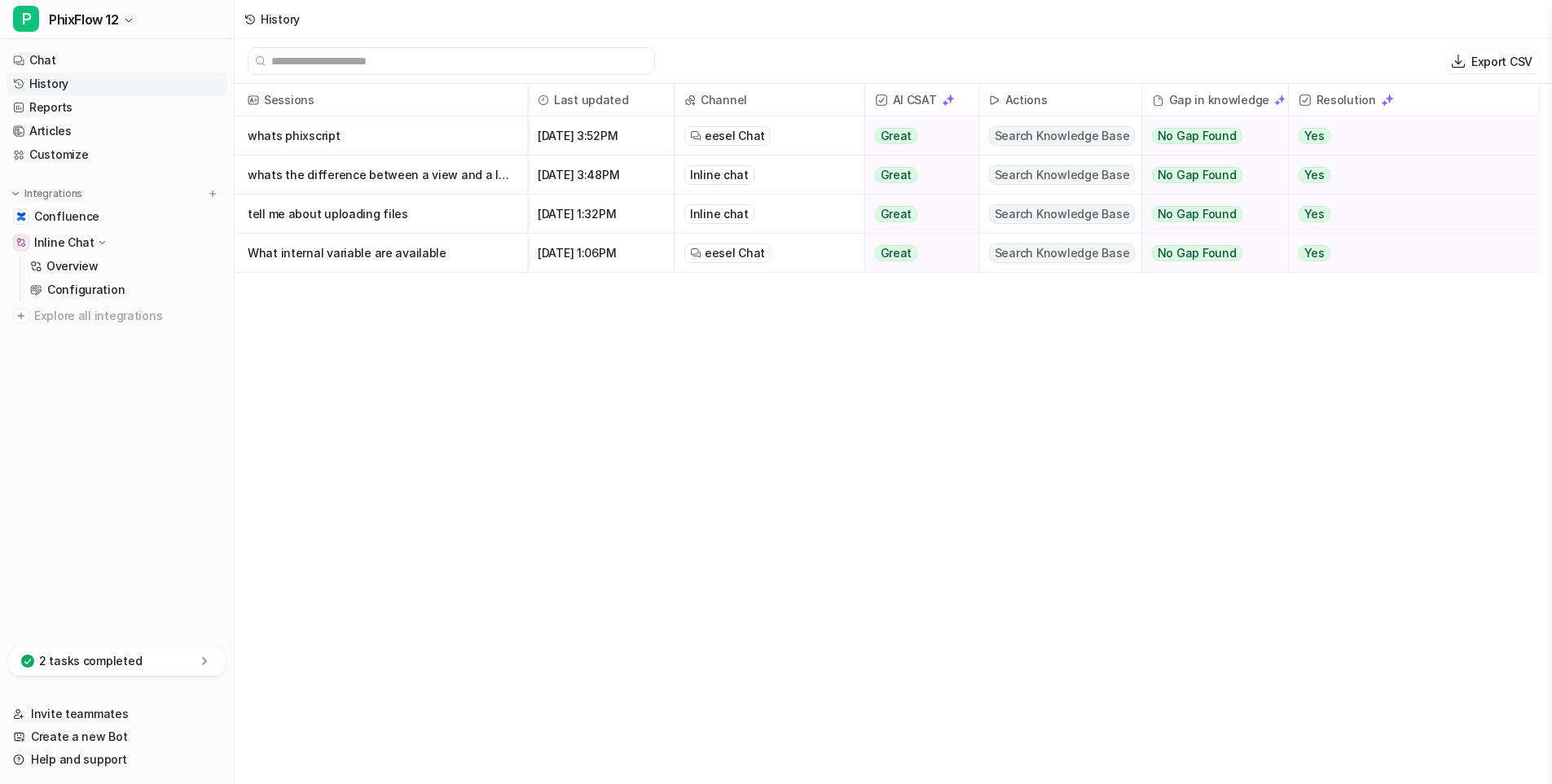
click at [45, 78] on link "History" at bounding box center [118, 84] width 221 height 23
click at [56, 82] on link "History" at bounding box center [118, 84] width 221 height 23
click at [249, 16] on icon at bounding box center [249, 19] width 11 height 11
click at [33, 79] on link "History" at bounding box center [118, 84] width 221 height 23
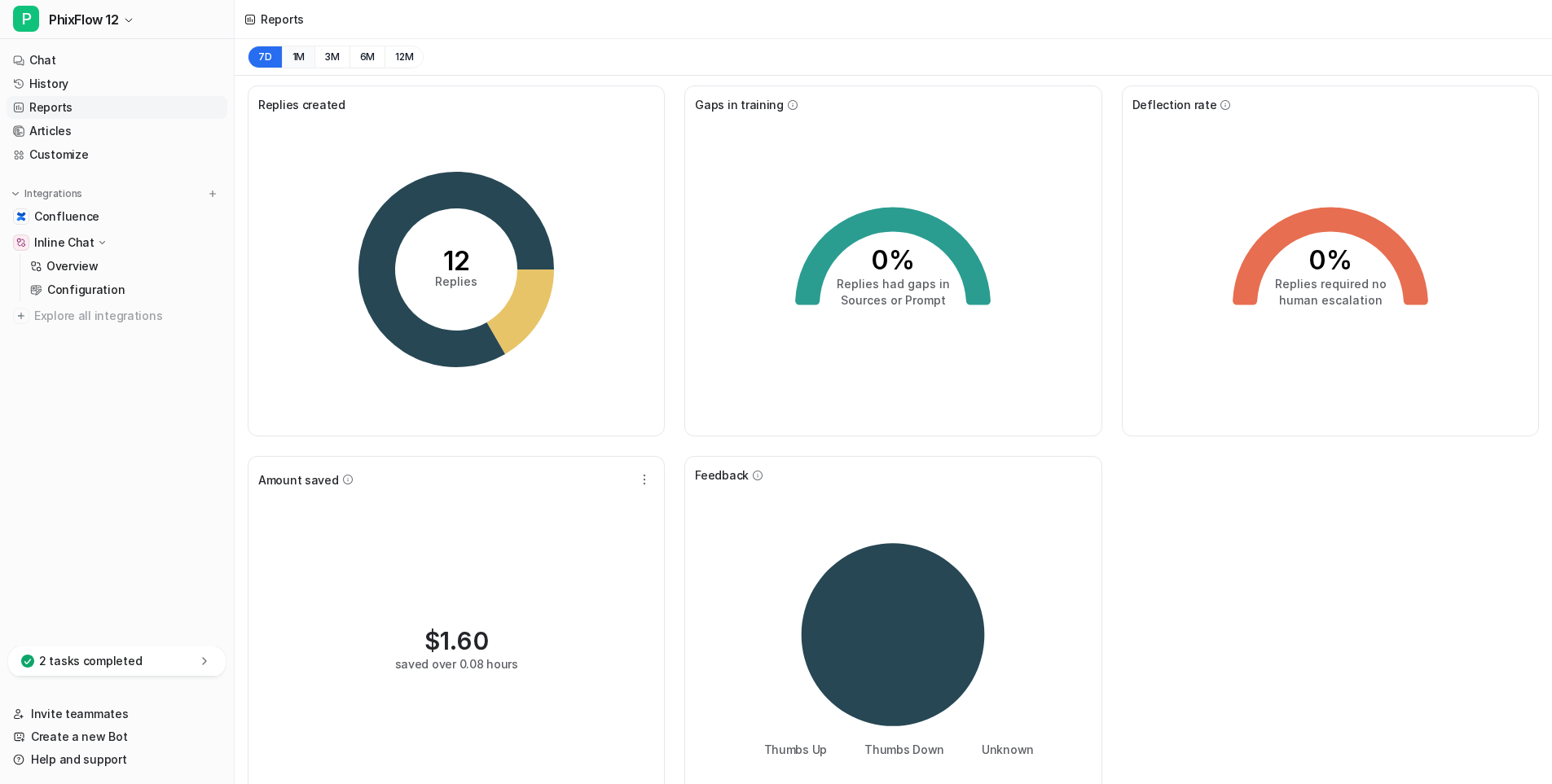
click at [296, 55] on button "1M" at bounding box center [299, 57] width 34 height 23
click at [456, 251] on tspan "12" at bounding box center [457, 261] width 27 height 32
click at [459, 288] on tspan "Replies" at bounding box center [456, 281] width 43 height 14
click at [455, 176] on icon at bounding box center [457, 269] width 195 height 195
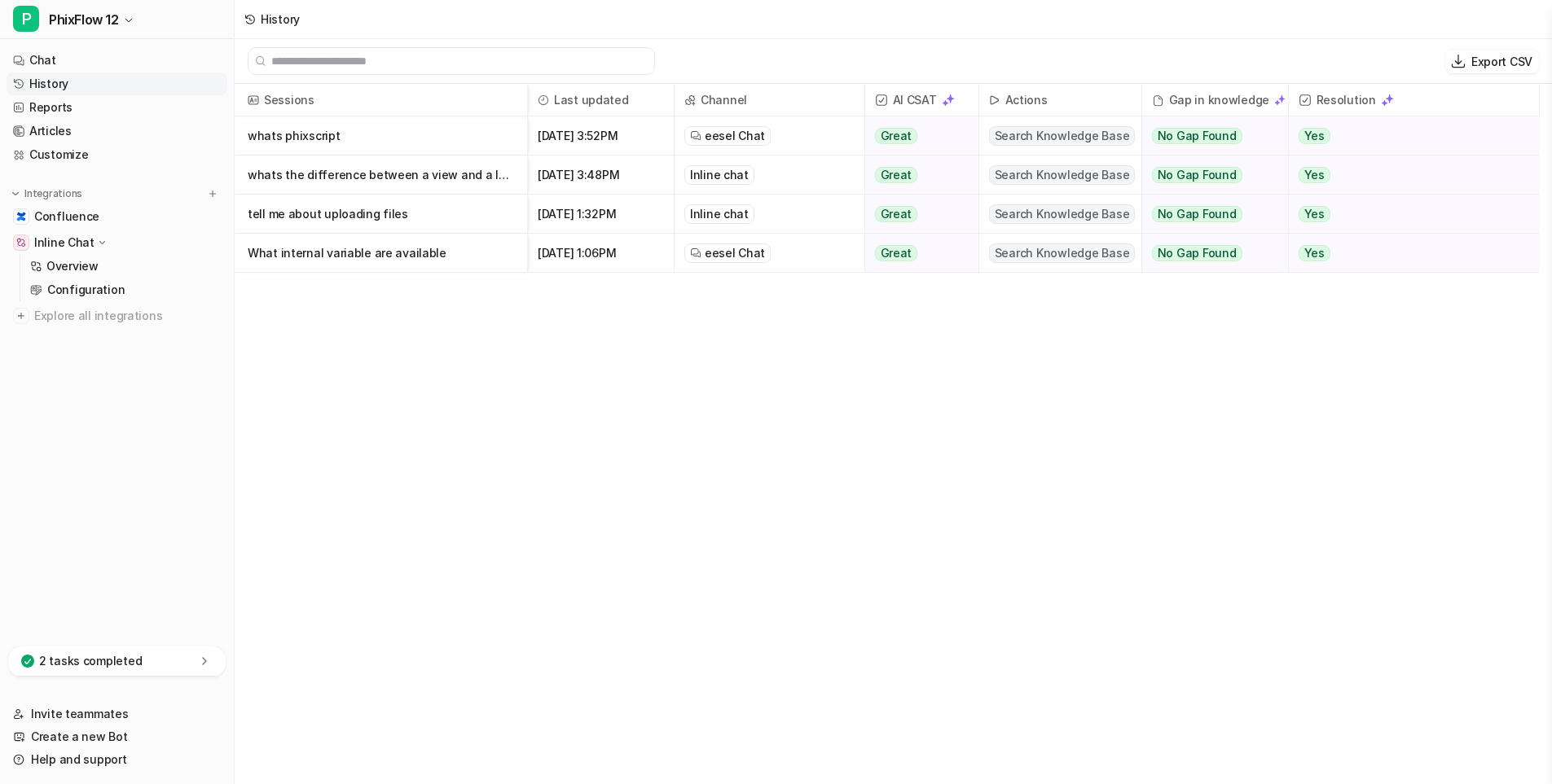
click at [439, 253] on p "What internal variable are available" at bounding box center [380, 253] width 266 height 39
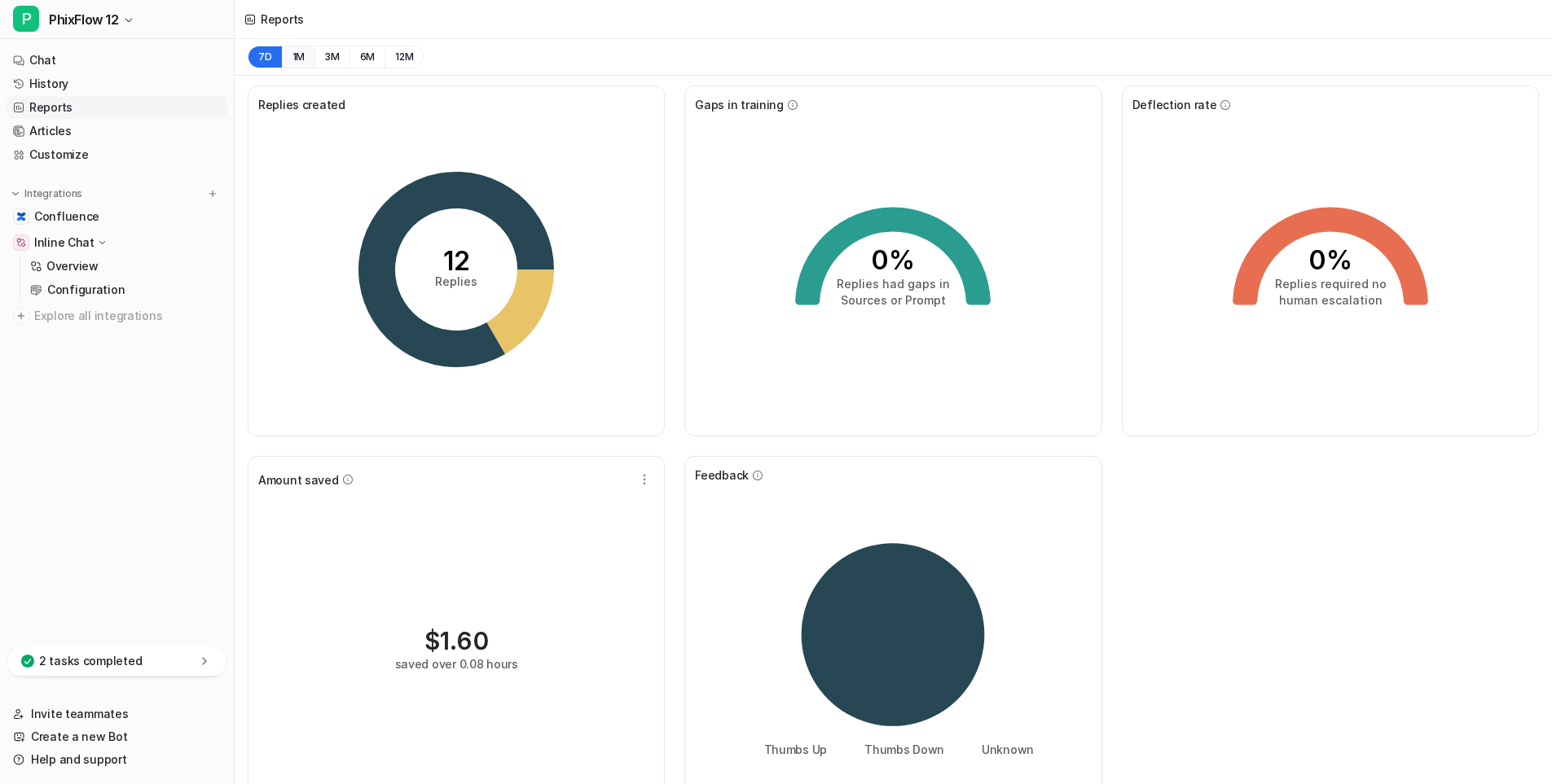
click at [295, 60] on button "1M" at bounding box center [299, 57] width 34 height 23
click at [417, 220] on icon at bounding box center [457, 269] width 195 height 195
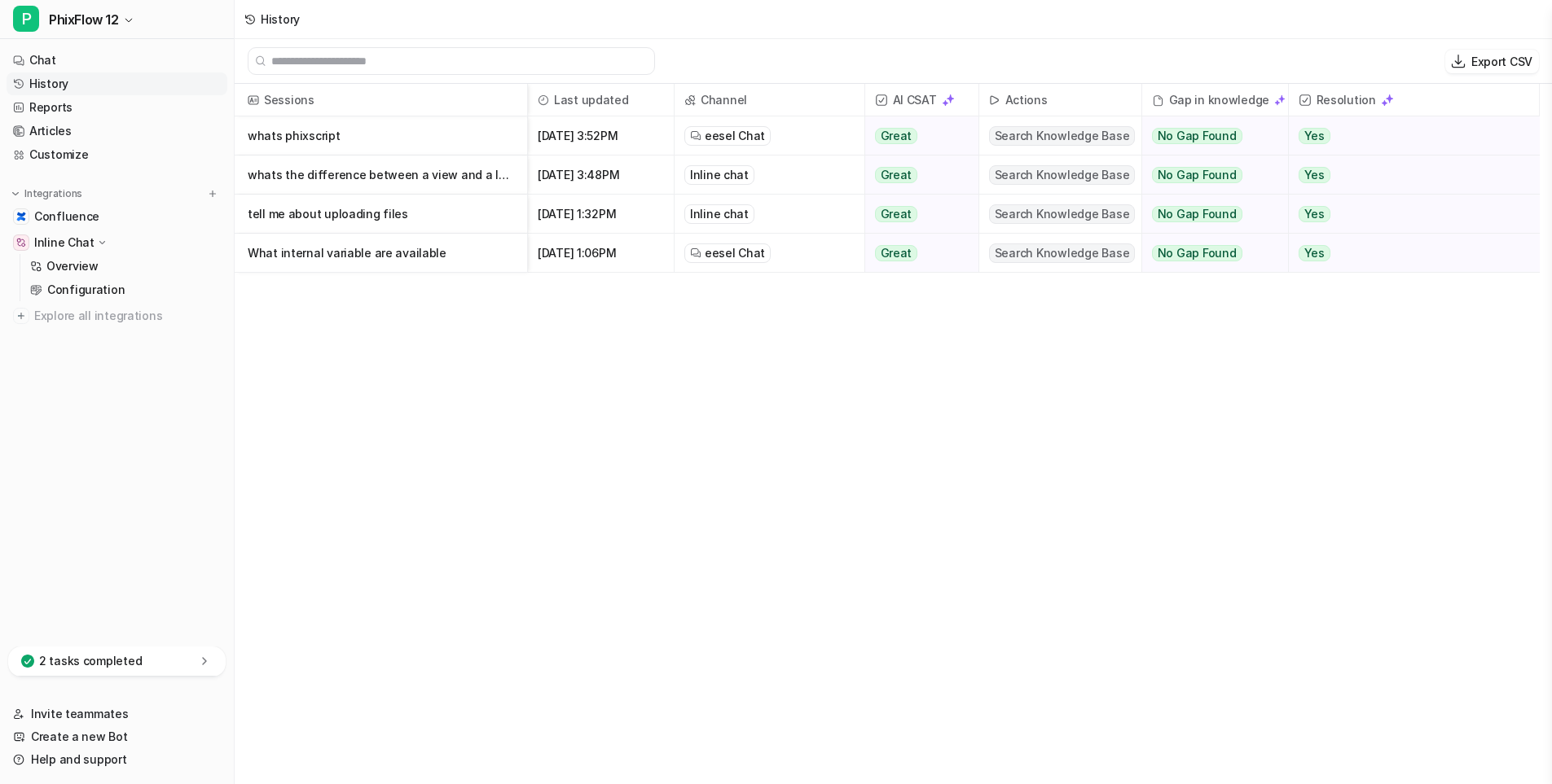
click at [376, 61] on input "text" at bounding box center [459, 61] width 375 height 26
click at [342, 254] on p "What internal variable are available" at bounding box center [380, 253] width 266 height 39
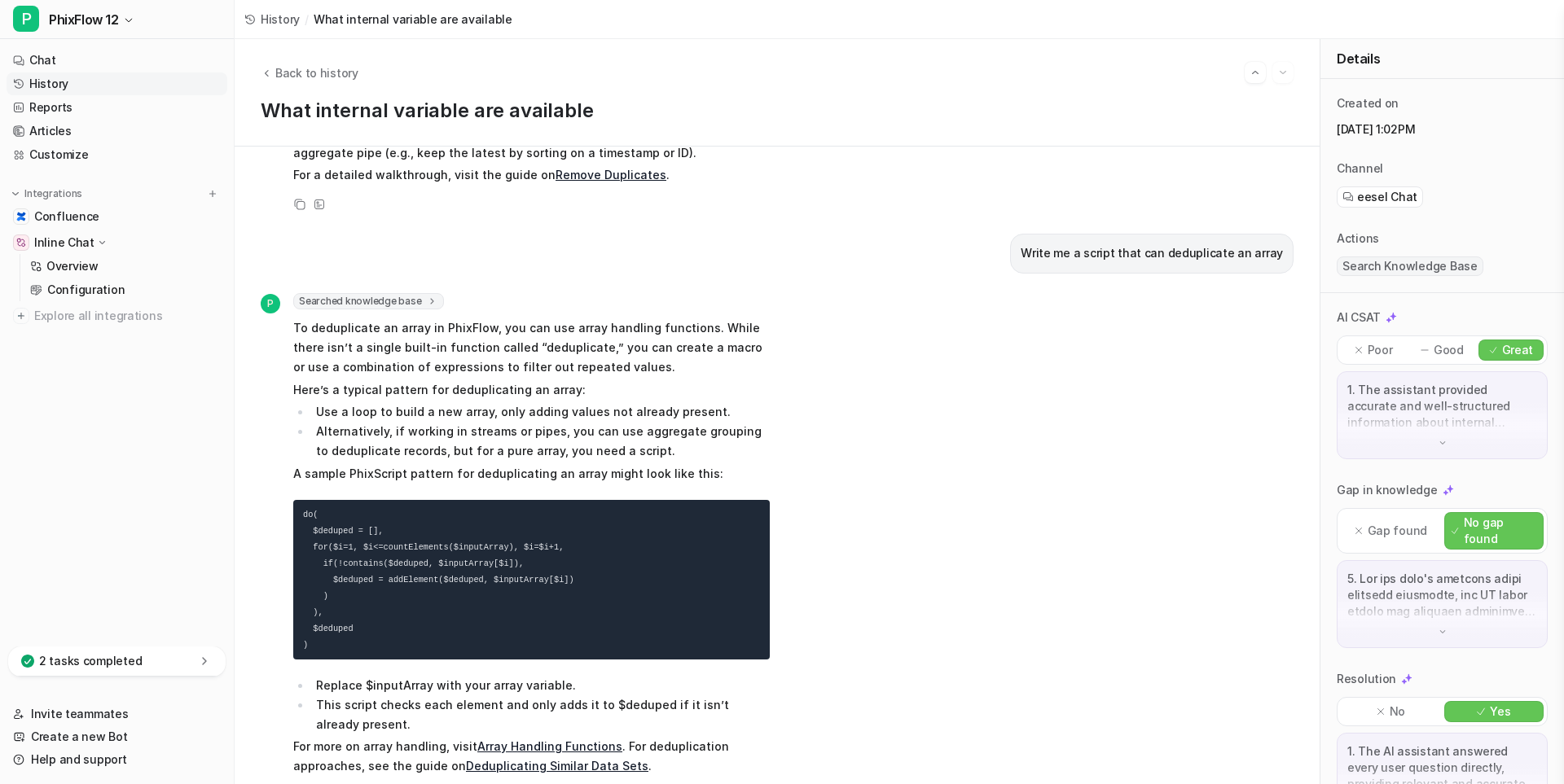
scroll to position [1545, 0]
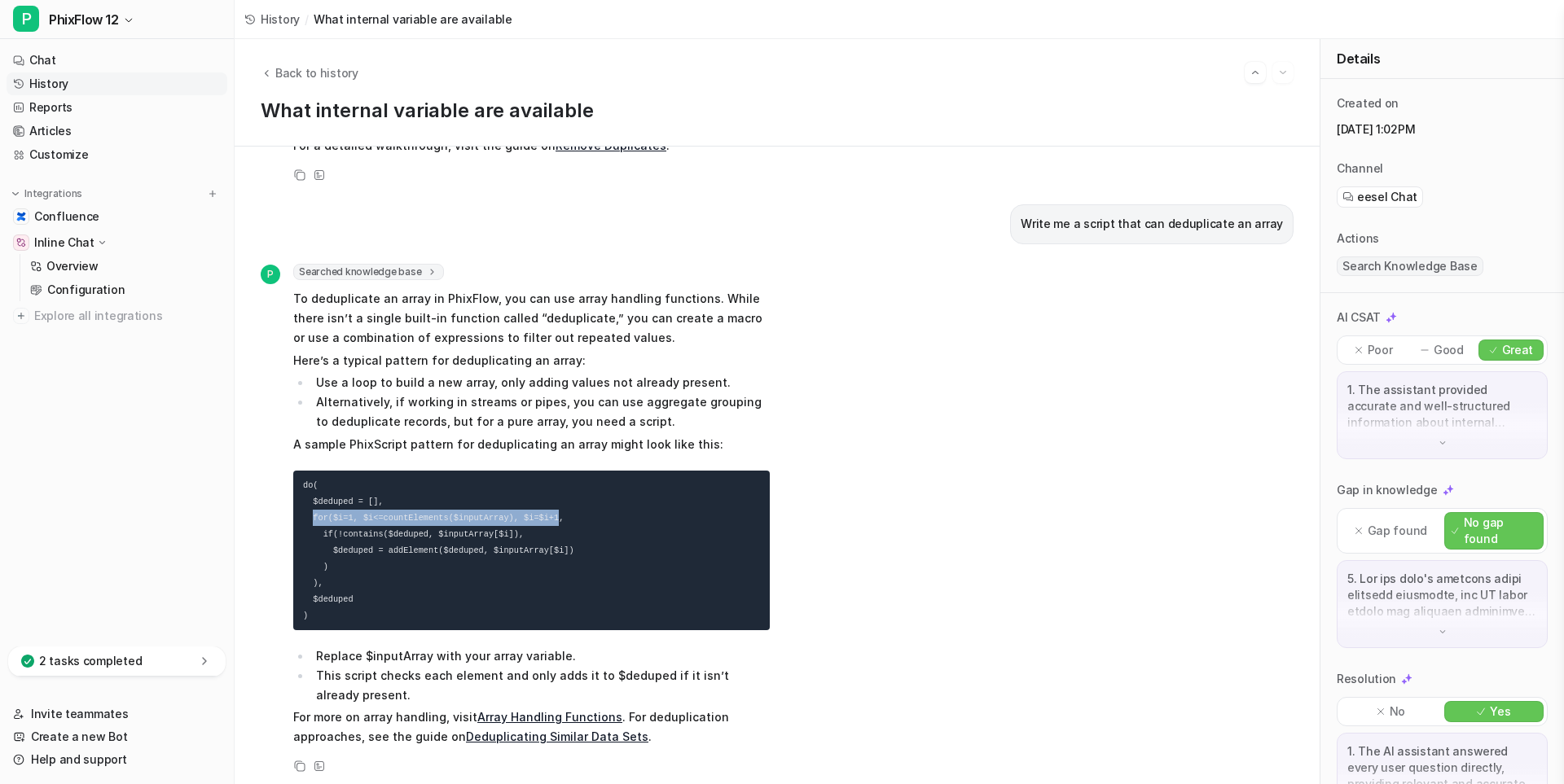
drag, startPoint x: 311, startPoint y: 497, endPoint x: 538, endPoint y: 498, distance: 227.0
click at [268, 74] on icon "Back to history" at bounding box center [266, 73] width 11 height 12
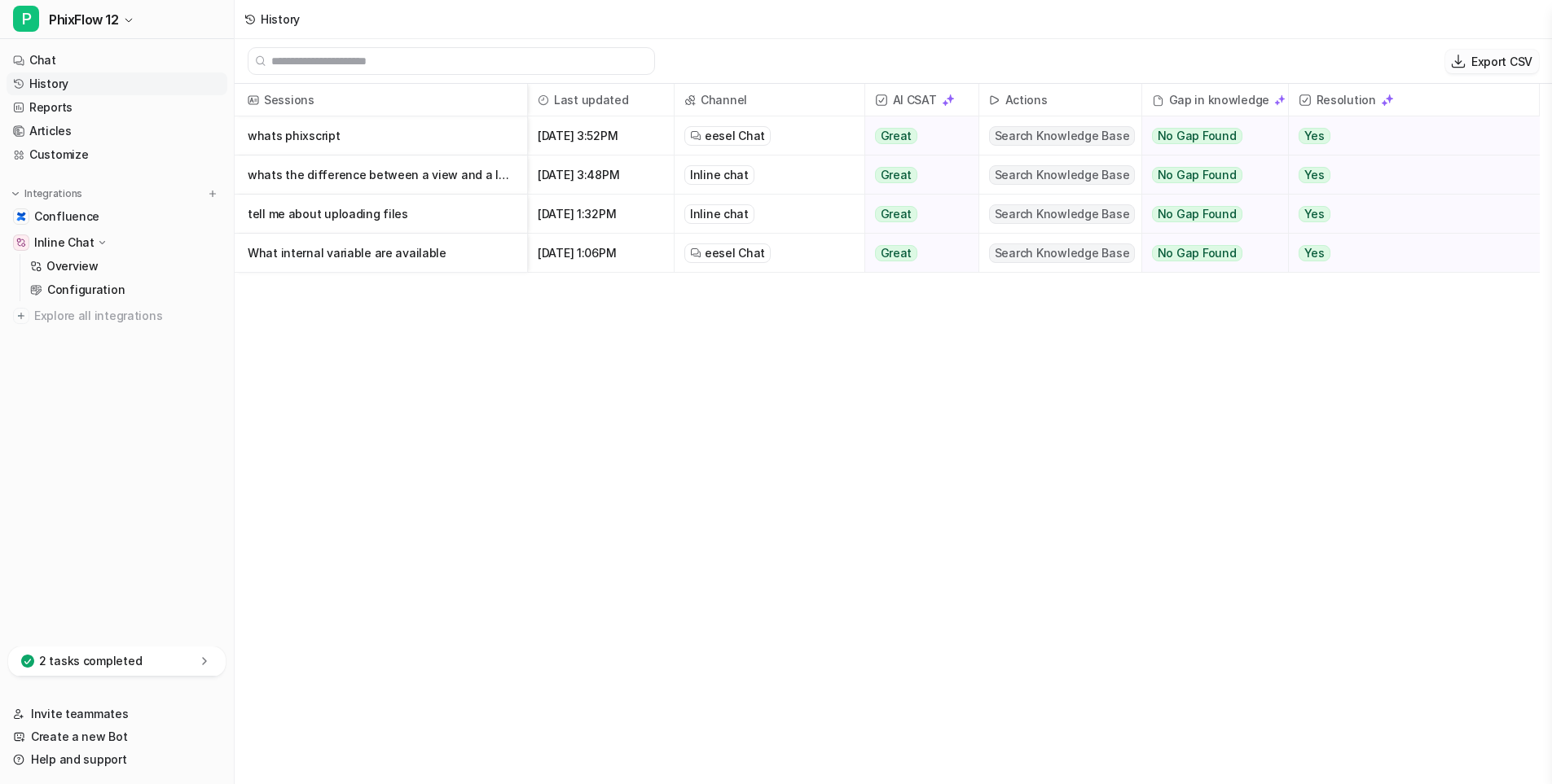
click at [1489, 56] on p "Export CSV" at bounding box center [1501, 61] width 61 height 17
select select "*"
select select "****"
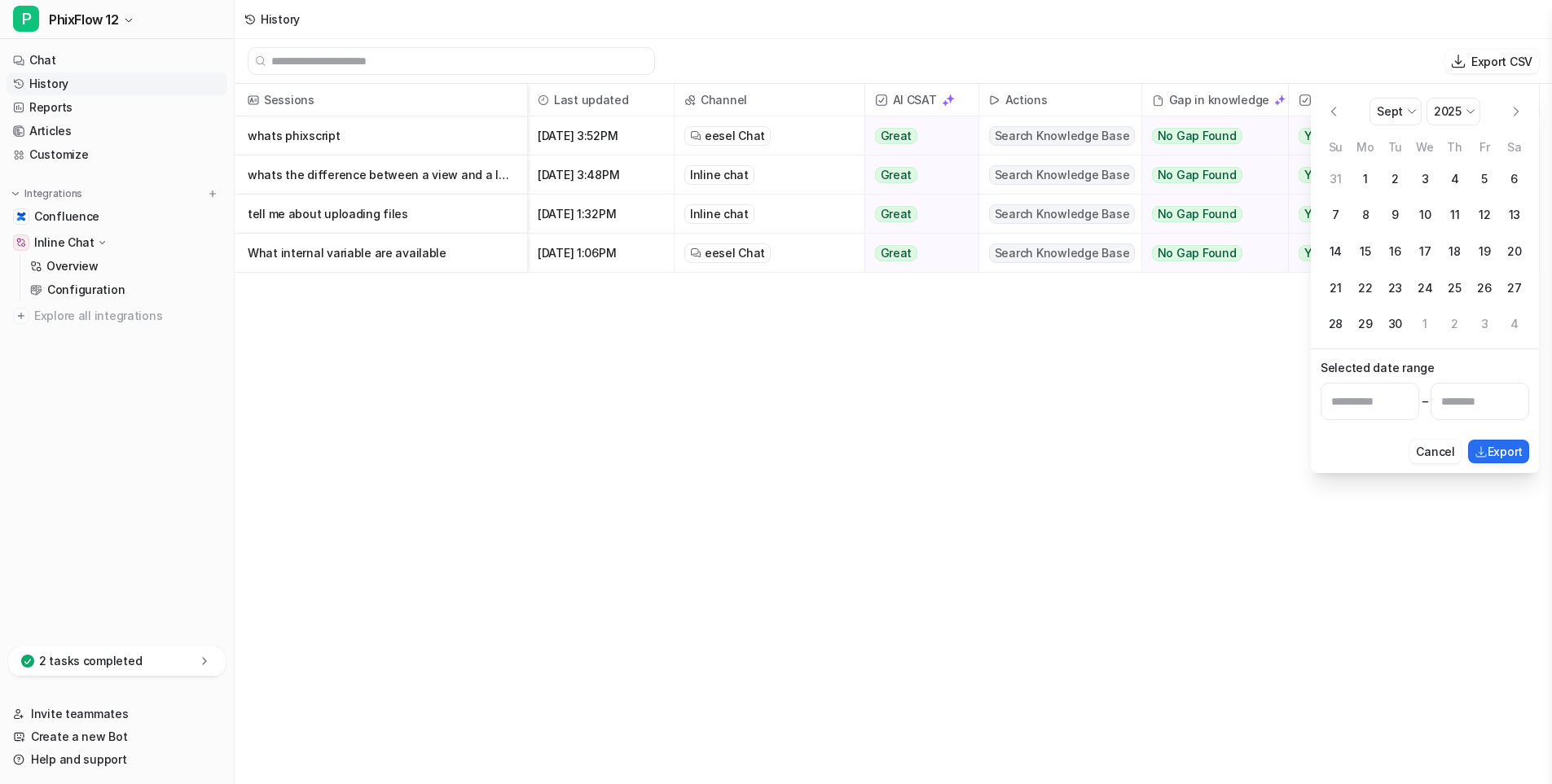
click at [1452, 216] on button "11" at bounding box center [1454, 215] width 30 height 30
type input "**********"
select select "*"
select select "****"
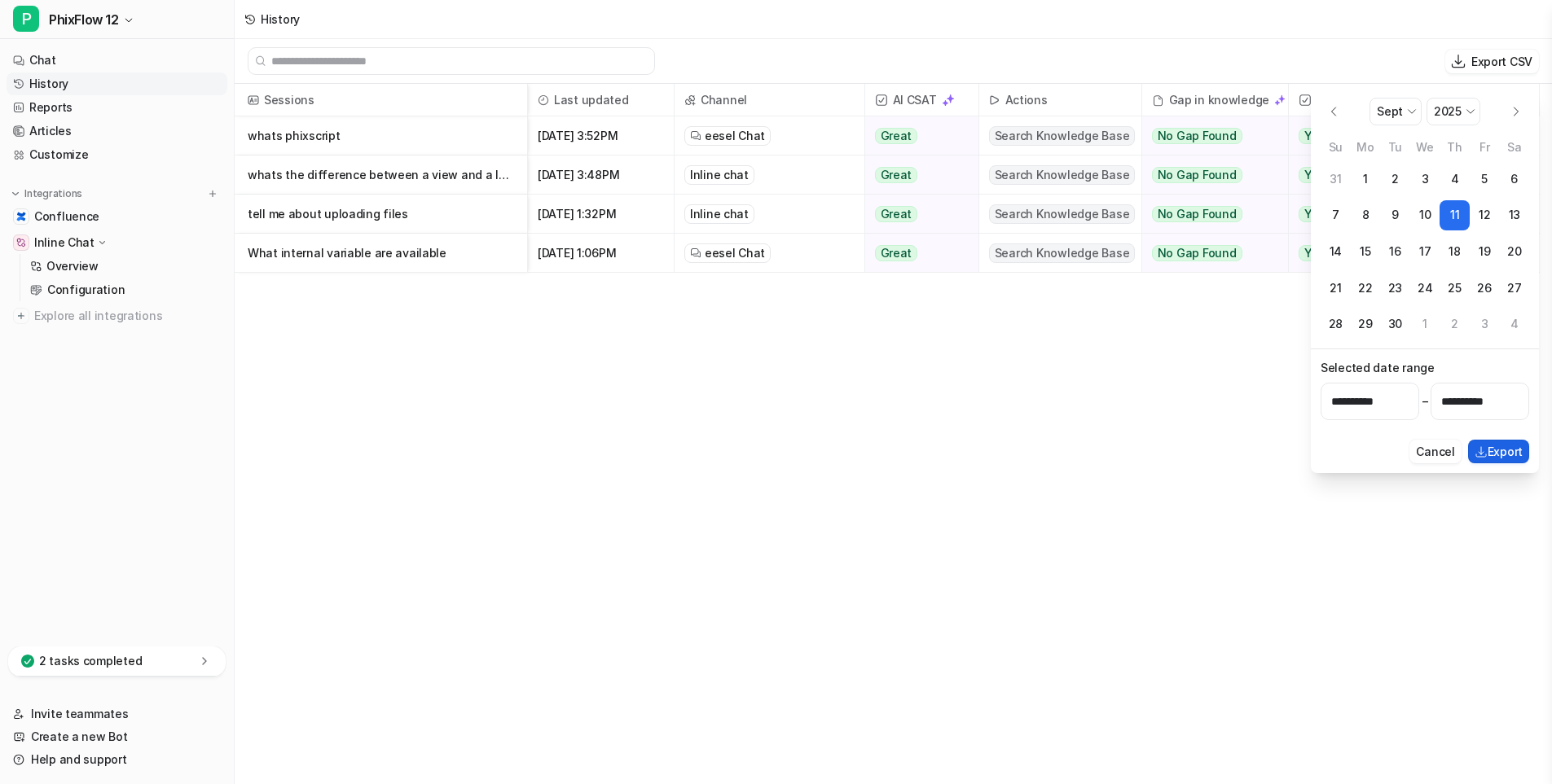
click at [1503, 451] on button "Export" at bounding box center [1498, 451] width 61 height 24
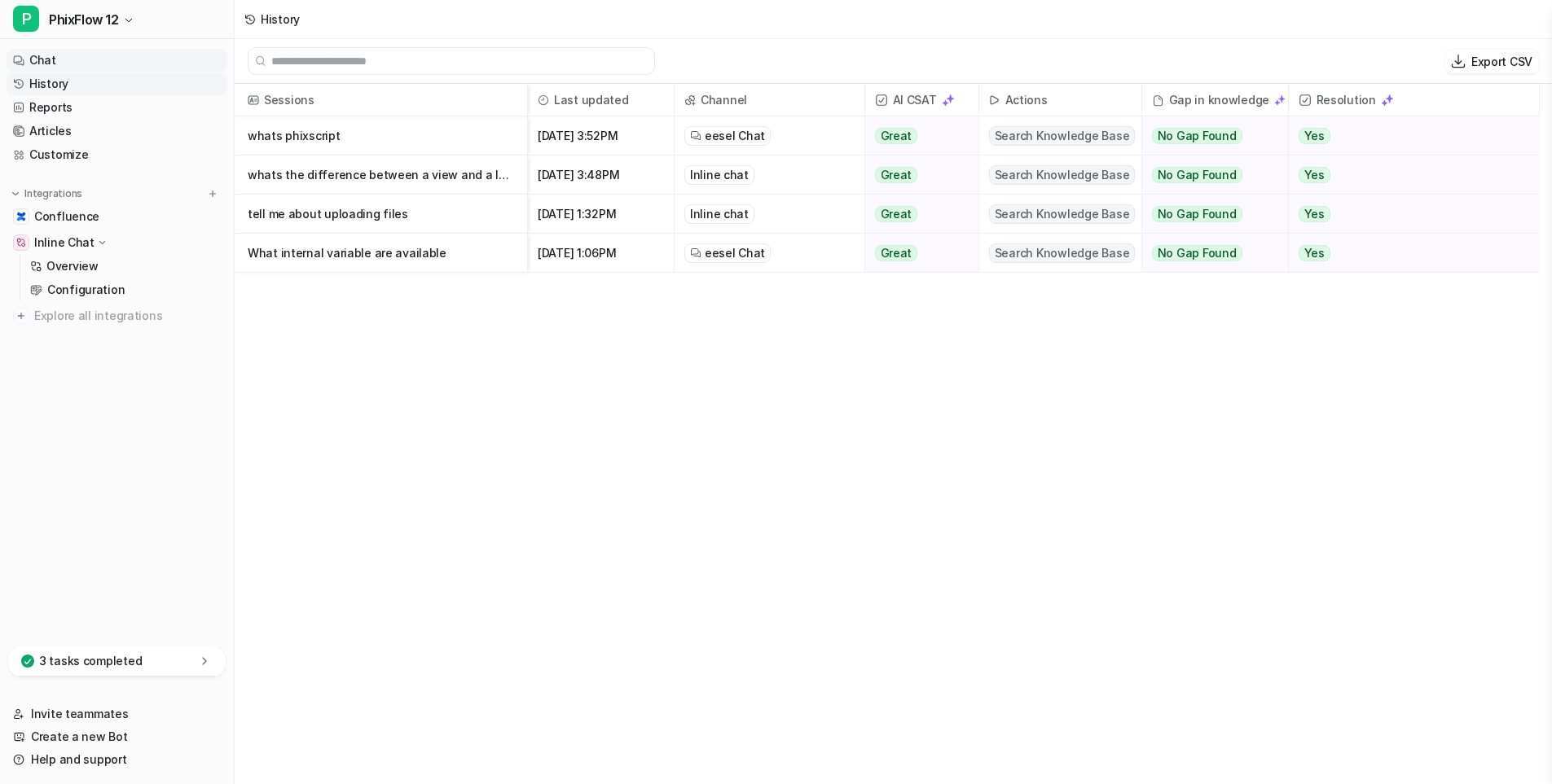
click at [44, 63] on link "Chat" at bounding box center [118, 60] width 221 height 23
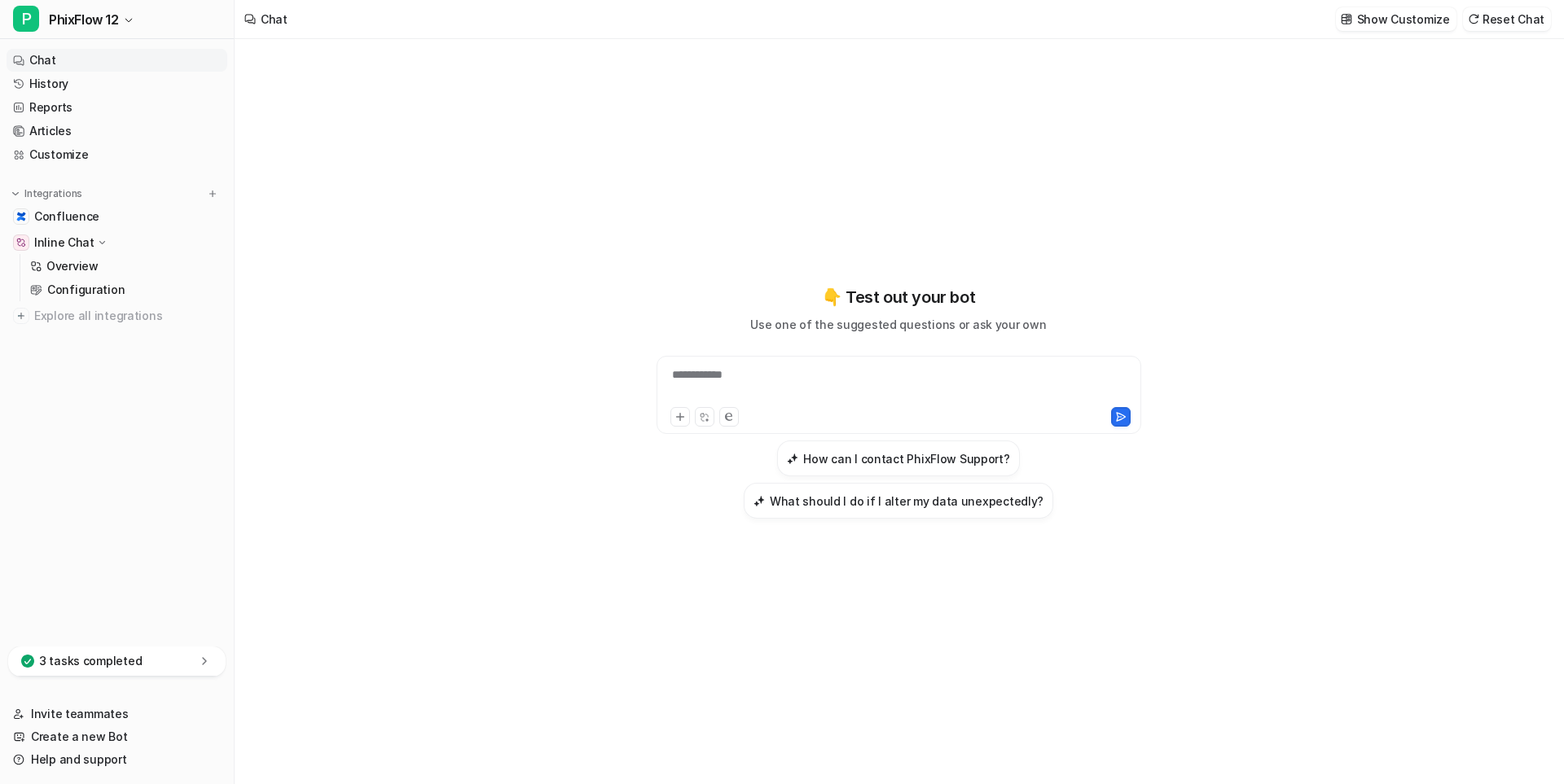
click at [721, 354] on div "**********" at bounding box center [899, 401] width 600 height 234
click at [724, 373] on div at bounding box center [899, 386] width 476 height 38
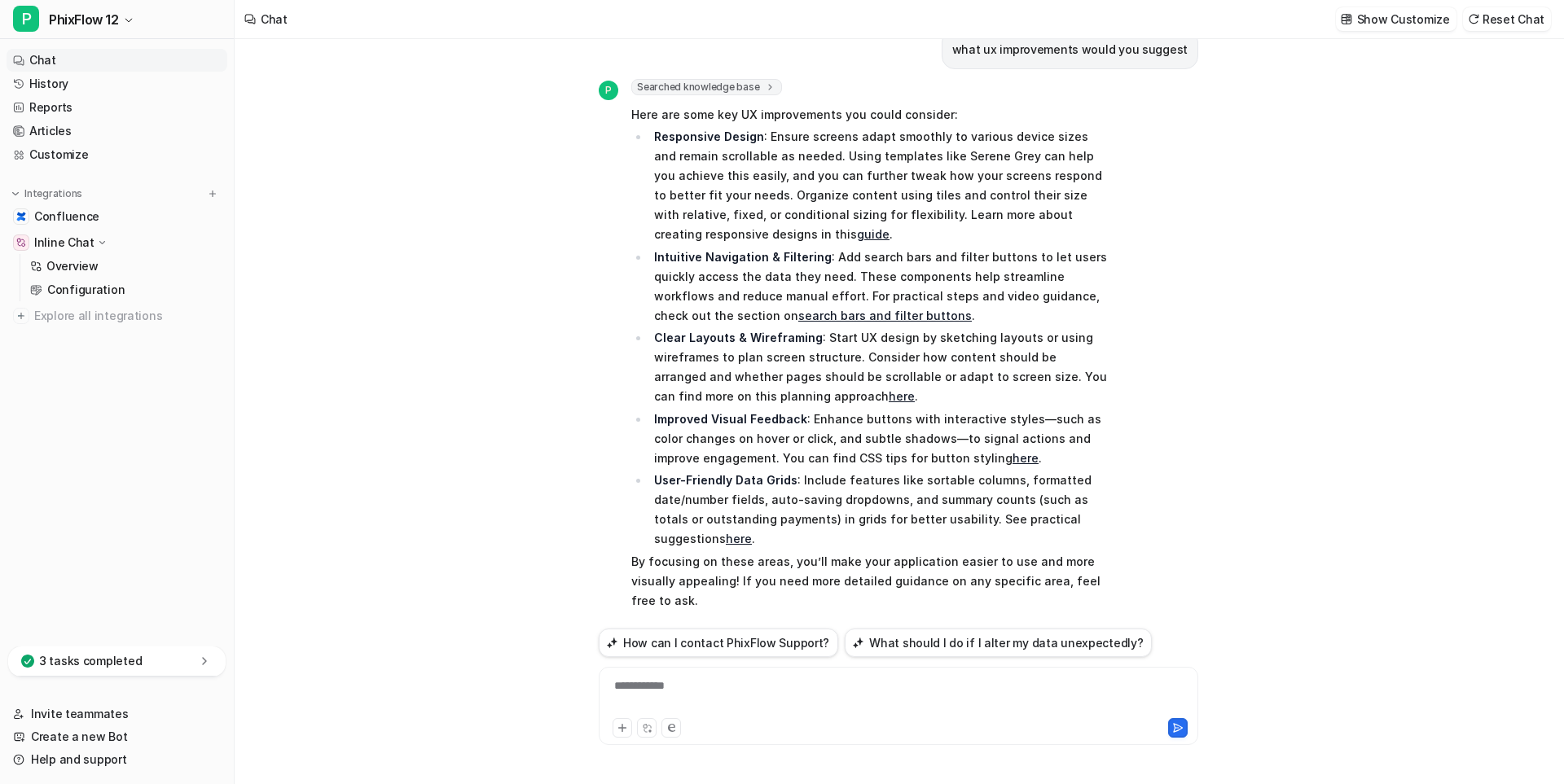
scroll to position [45, 0]
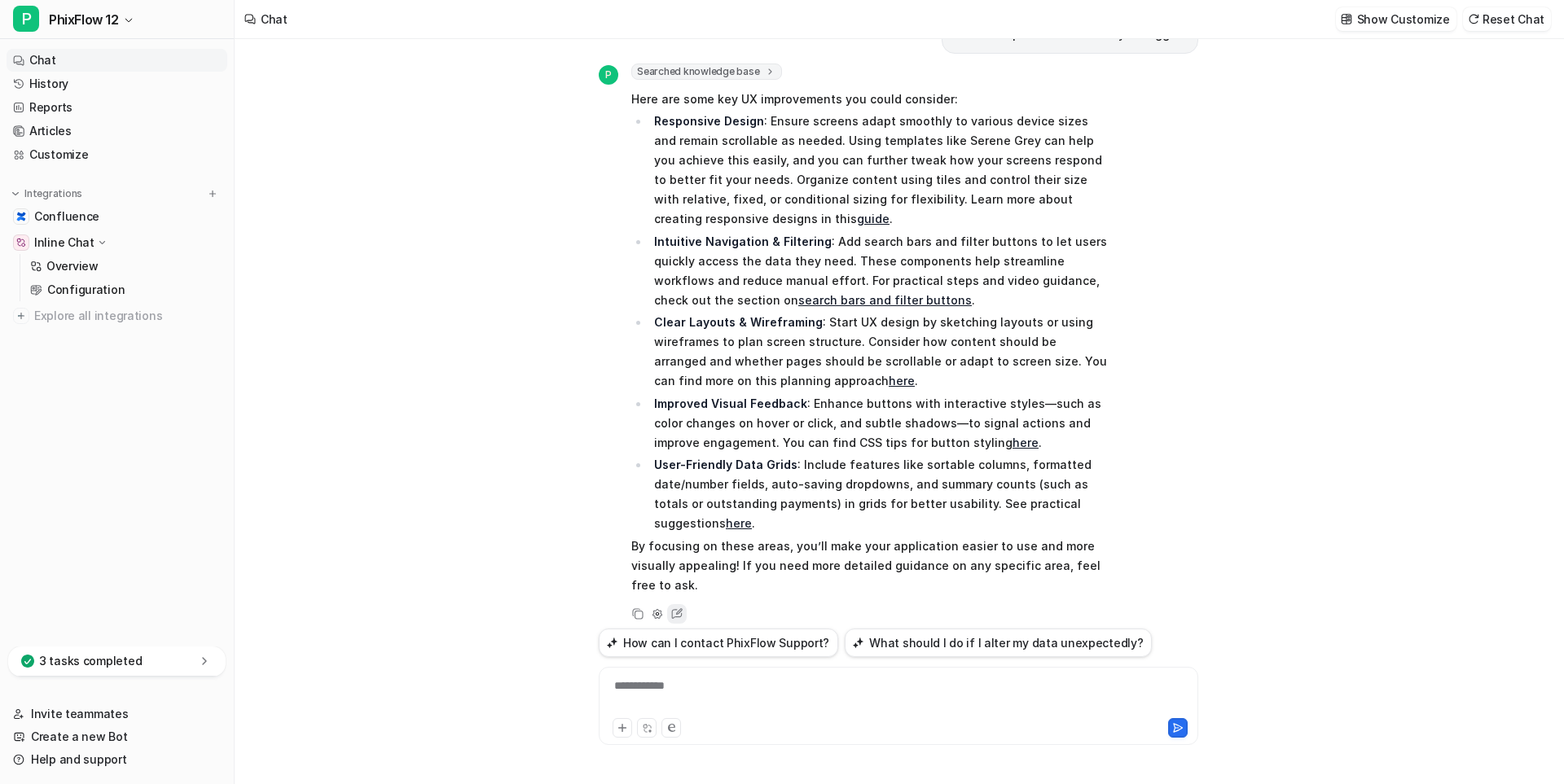
click at [675, 609] on icon at bounding box center [677, 614] width 11 height 10
